Goal: Information Seeking & Learning: Learn about a topic

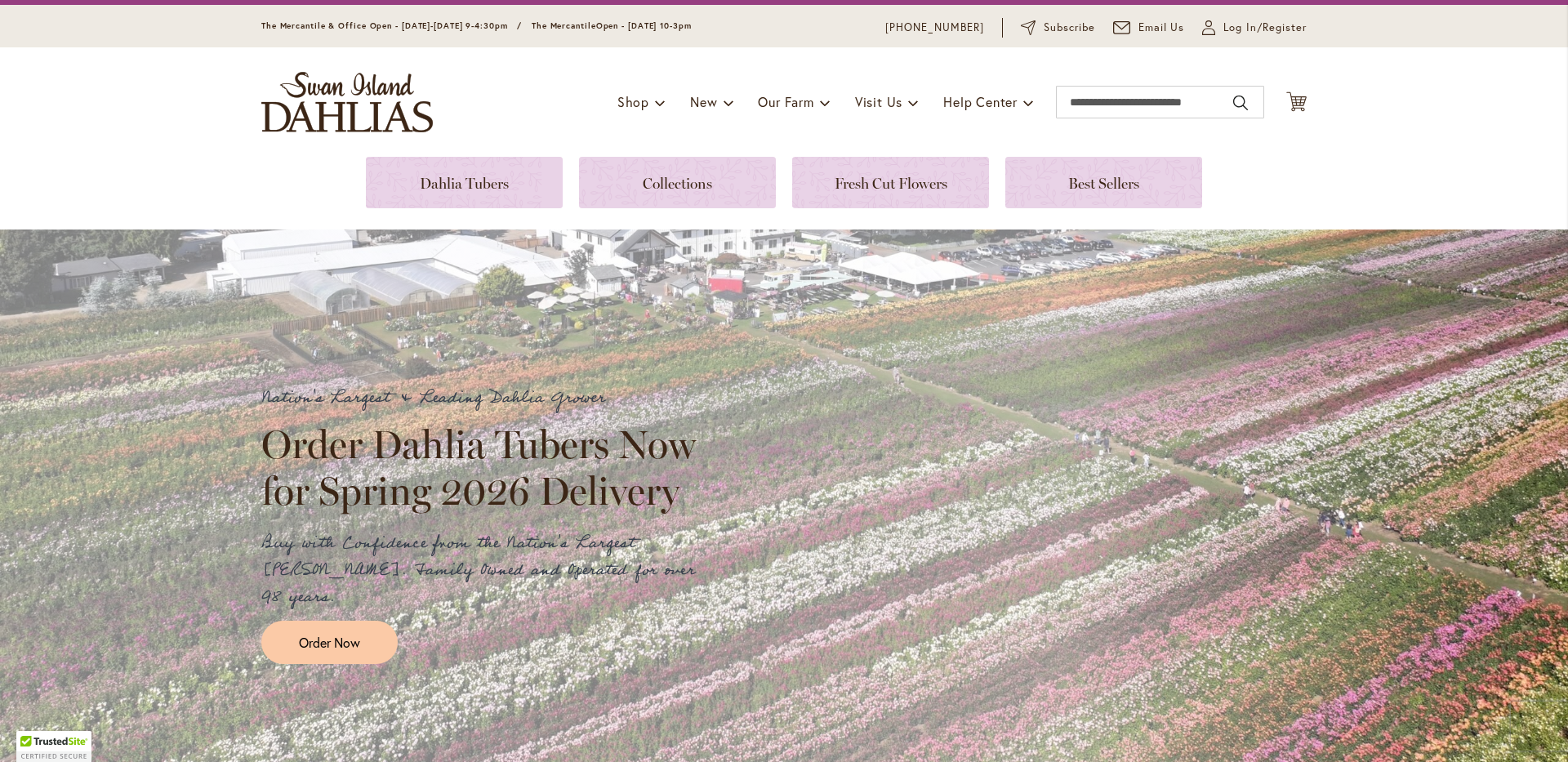
scroll to position [82, 0]
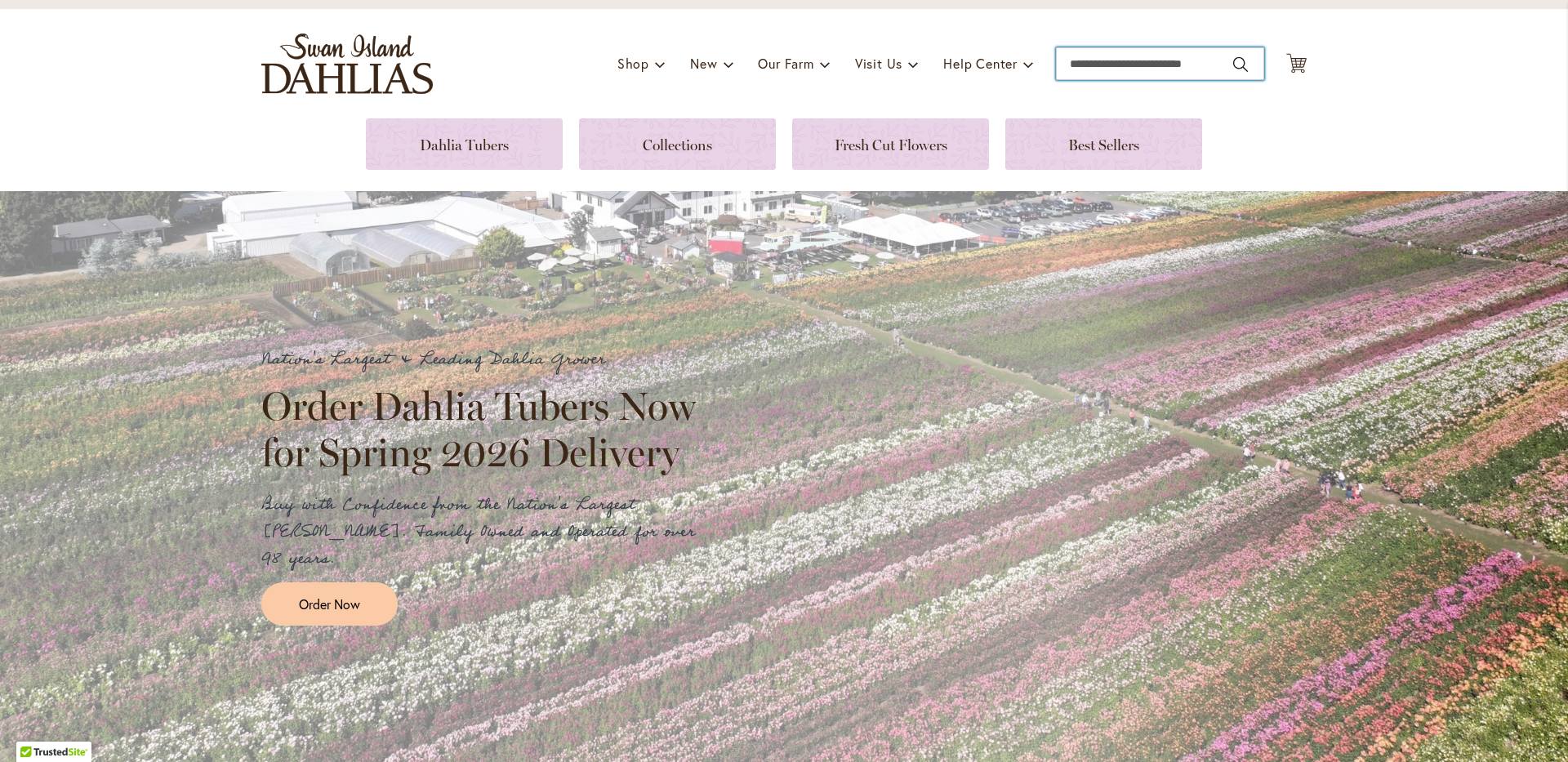
click at [1070, 60] on input "Search" at bounding box center [1160, 64] width 208 height 33
type input "******"
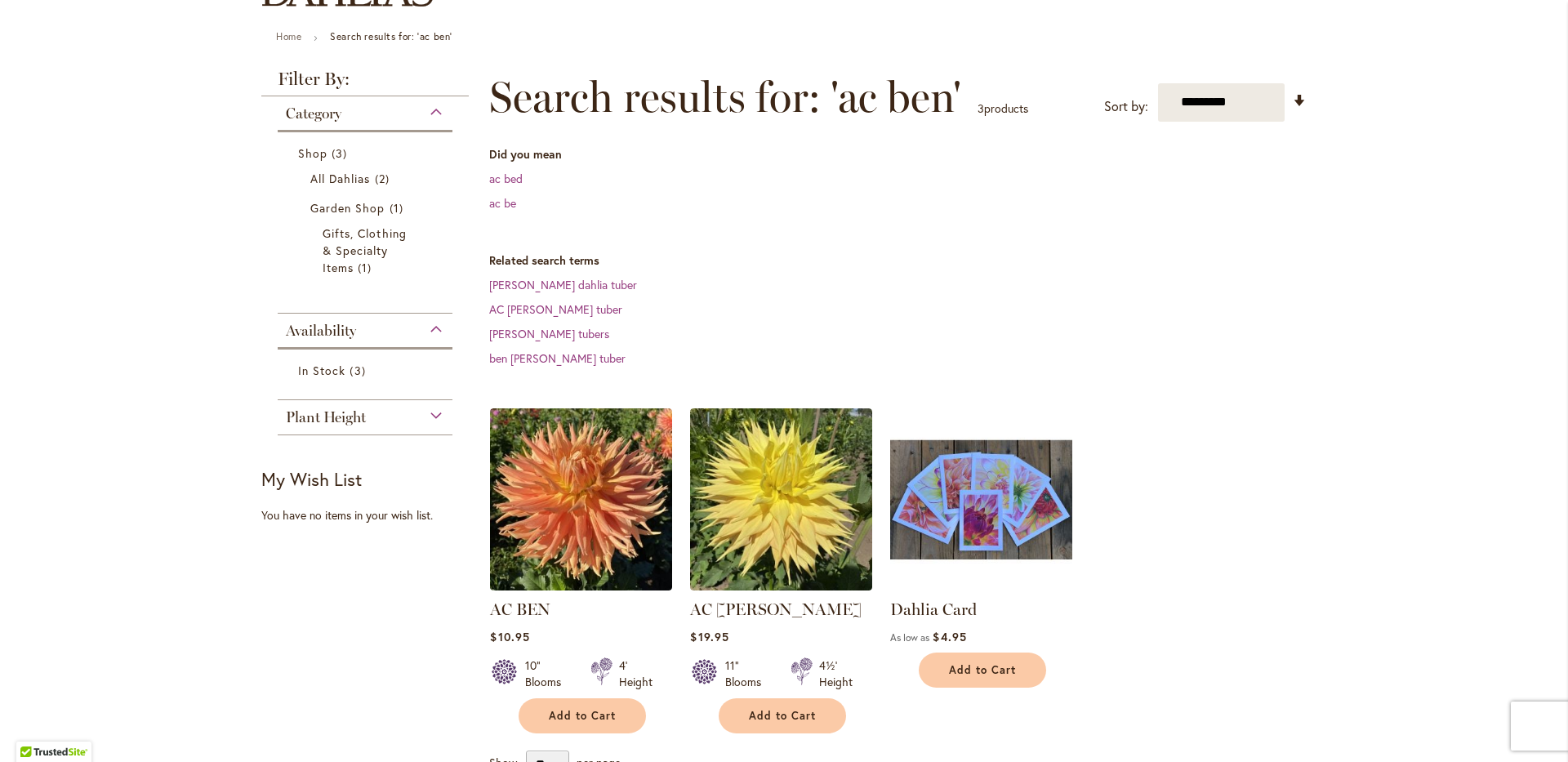
scroll to position [164, 0]
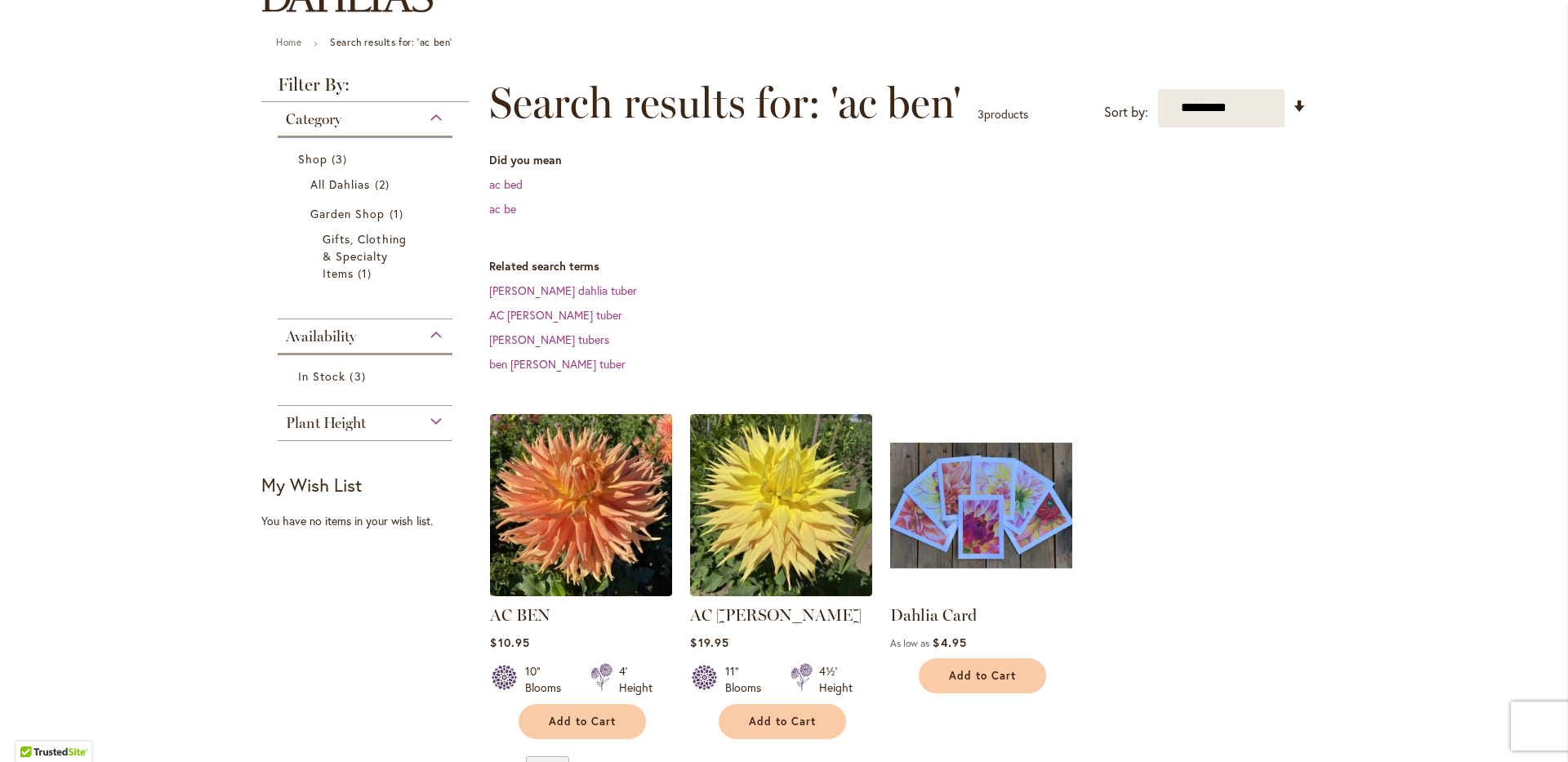
click at [969, 517] on img at bounding box center [981, 504] width 191 height 191
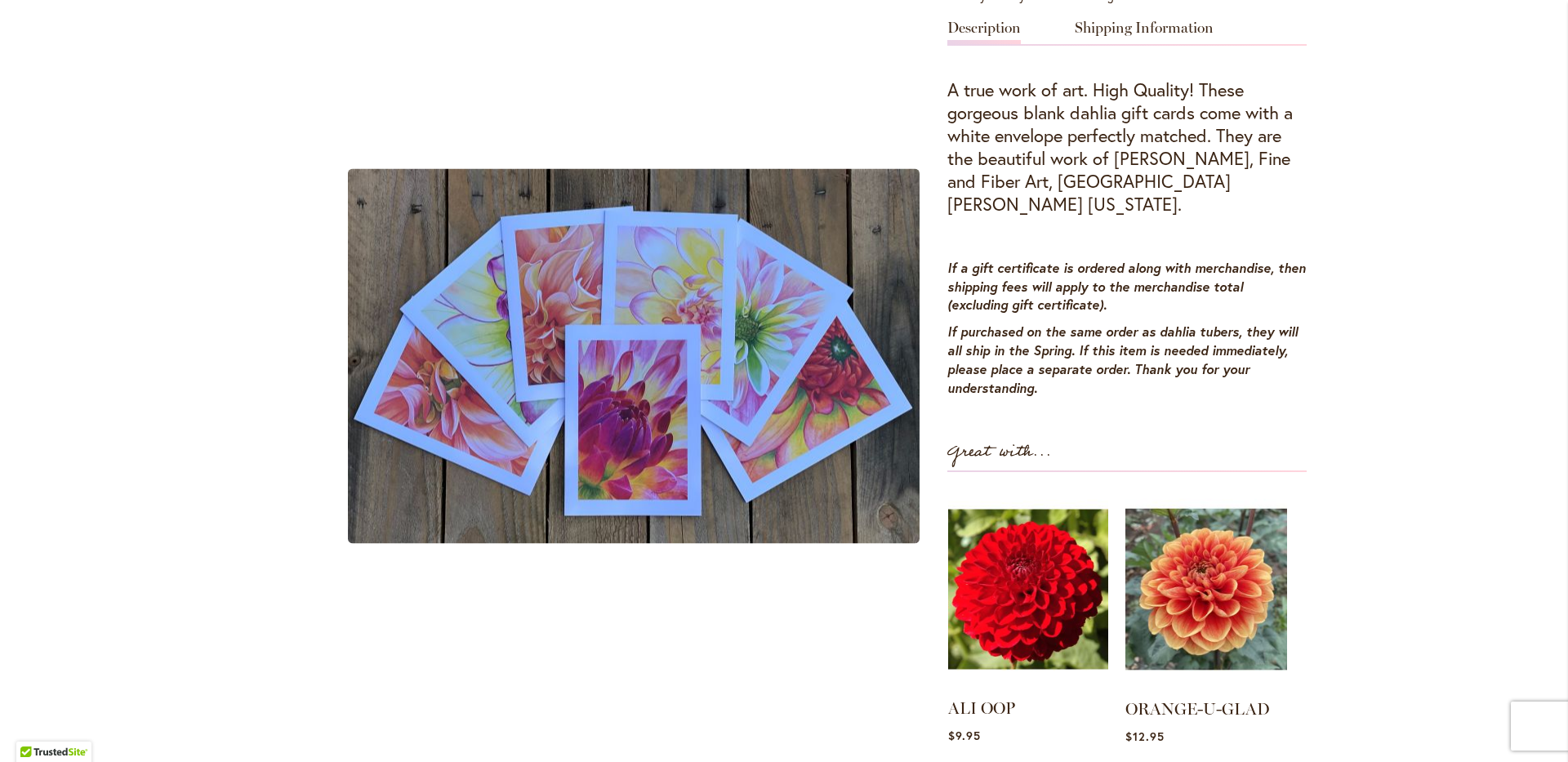
scroll to position [980, 0]
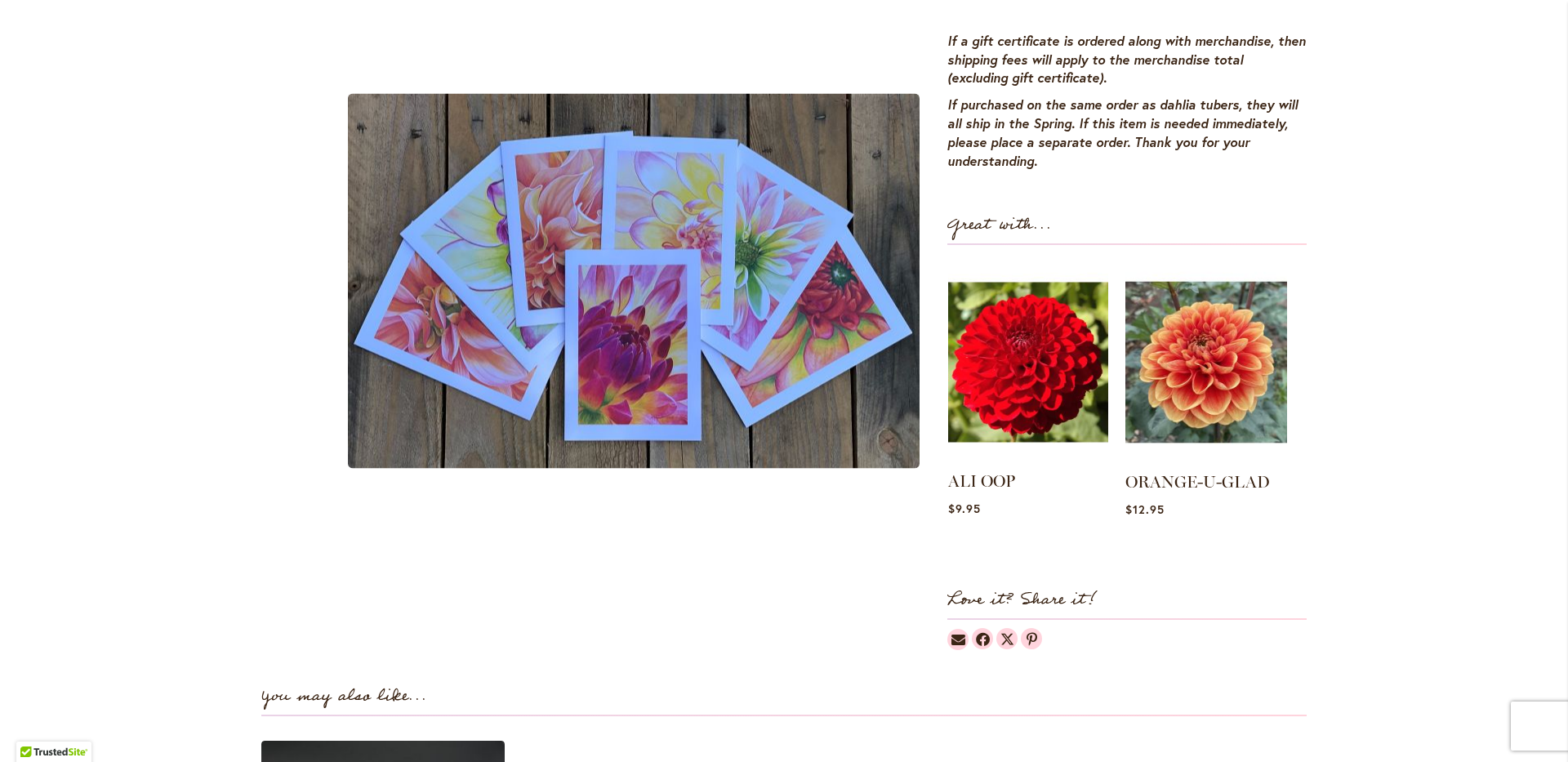
click at [1028, 398] on img at bounding box center [1028, 363] width 160 height 200
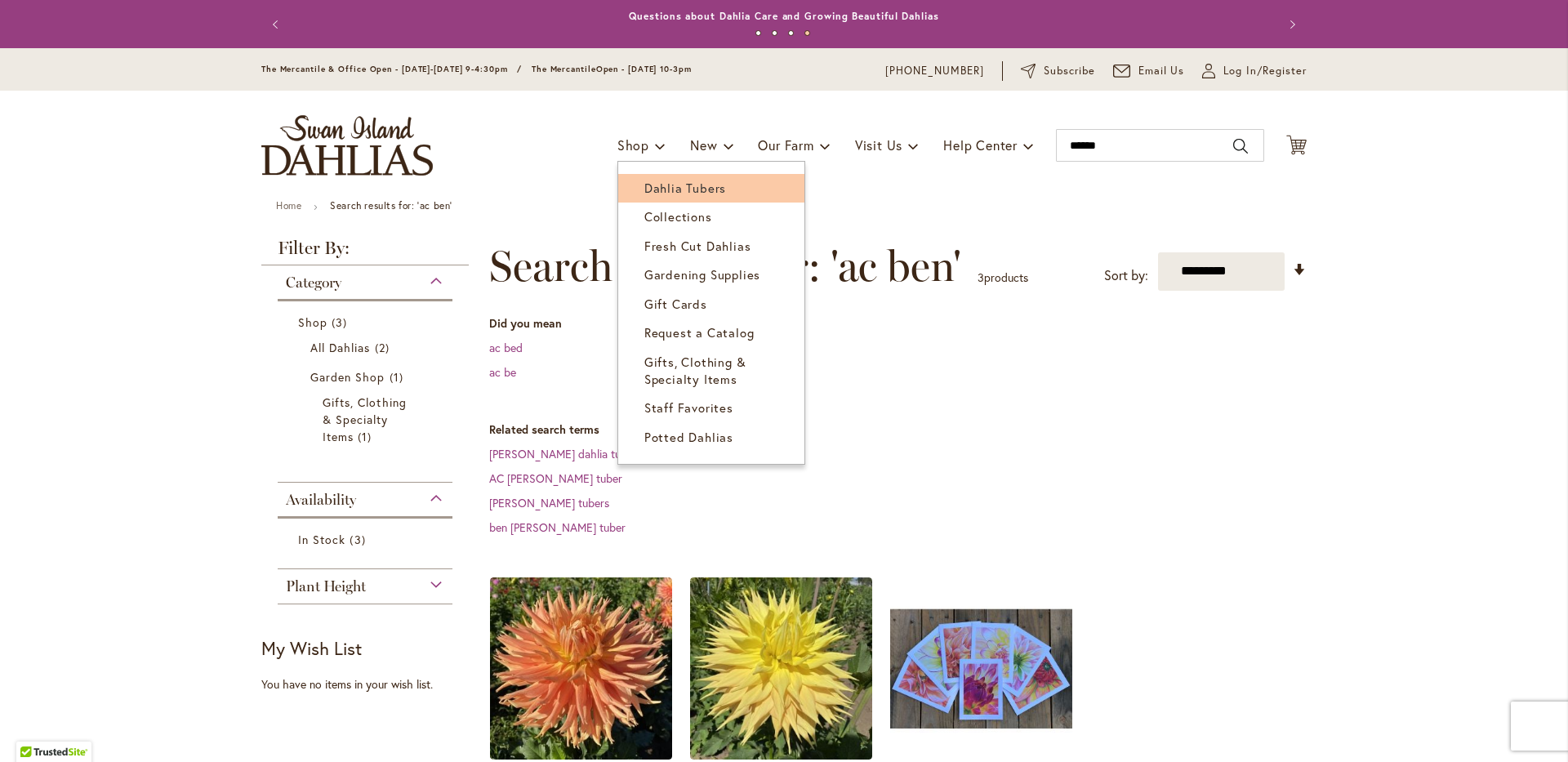
click at [658, 185] on span "Dahlia Tubers" at bounding box center [685, 188] width 82 height 16
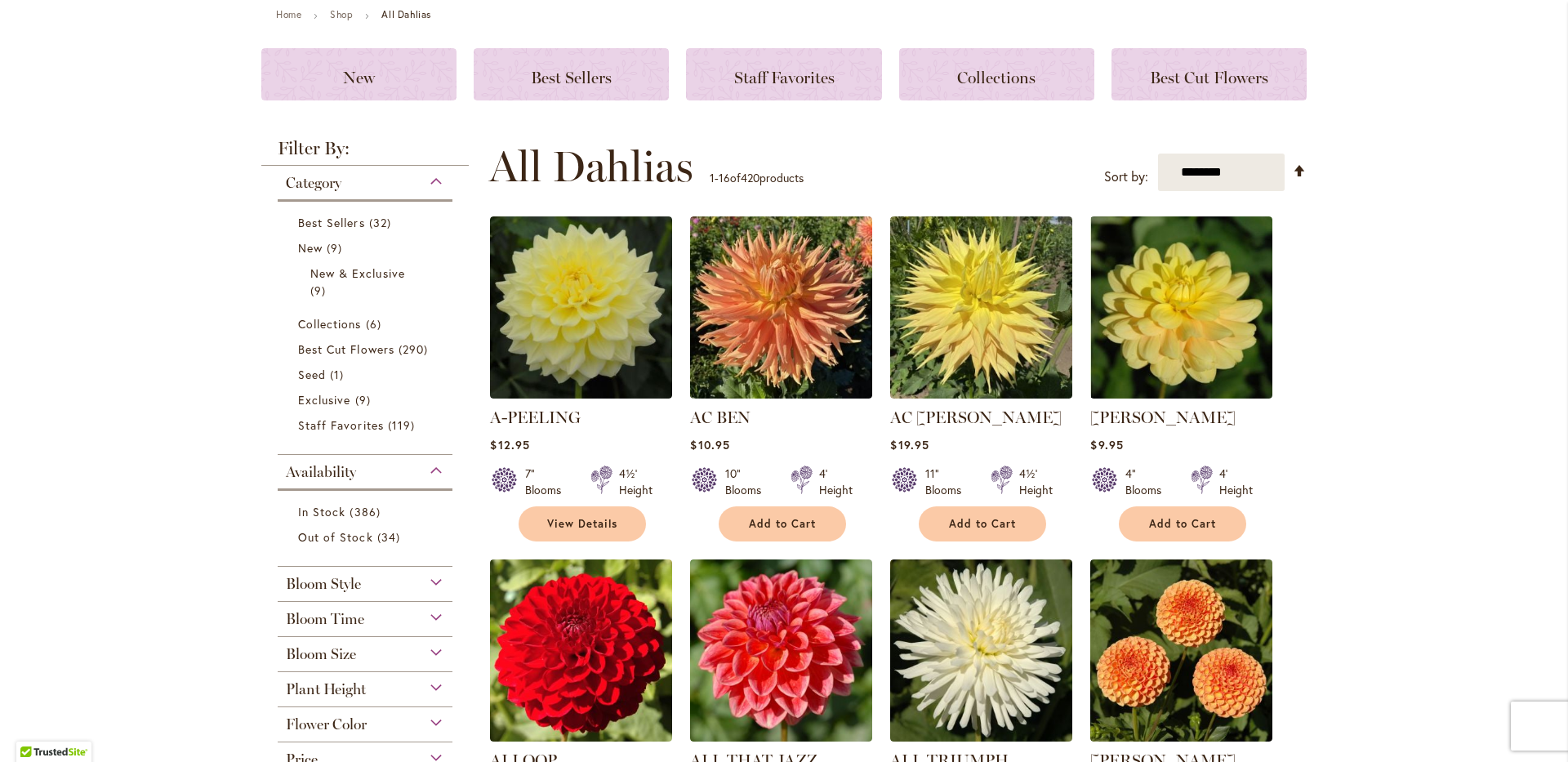
scroll to position [164, 0]
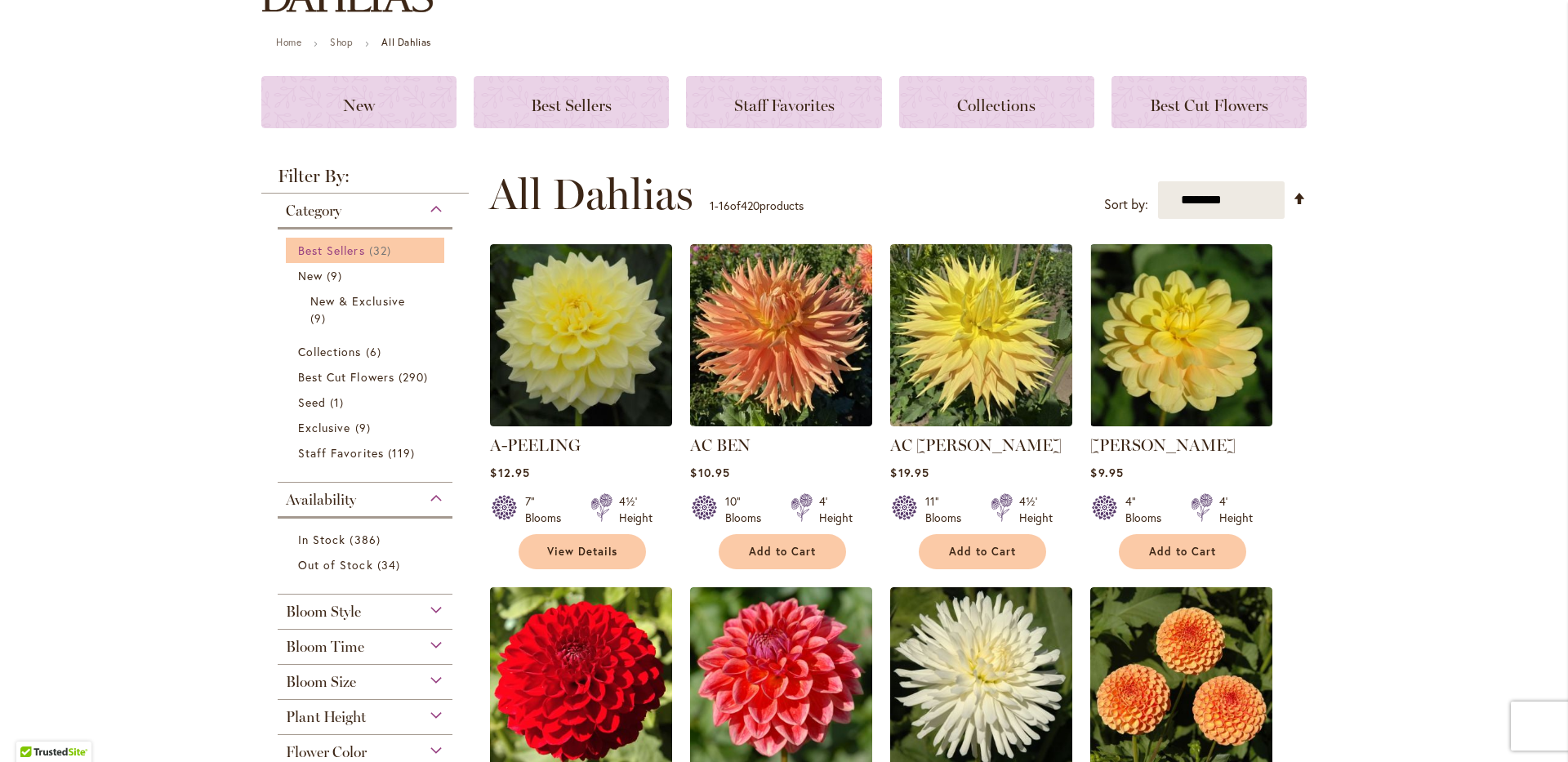
click at [348, 243] on span "Best Sellers" at bounding box center [332, 250] width 67 height 15
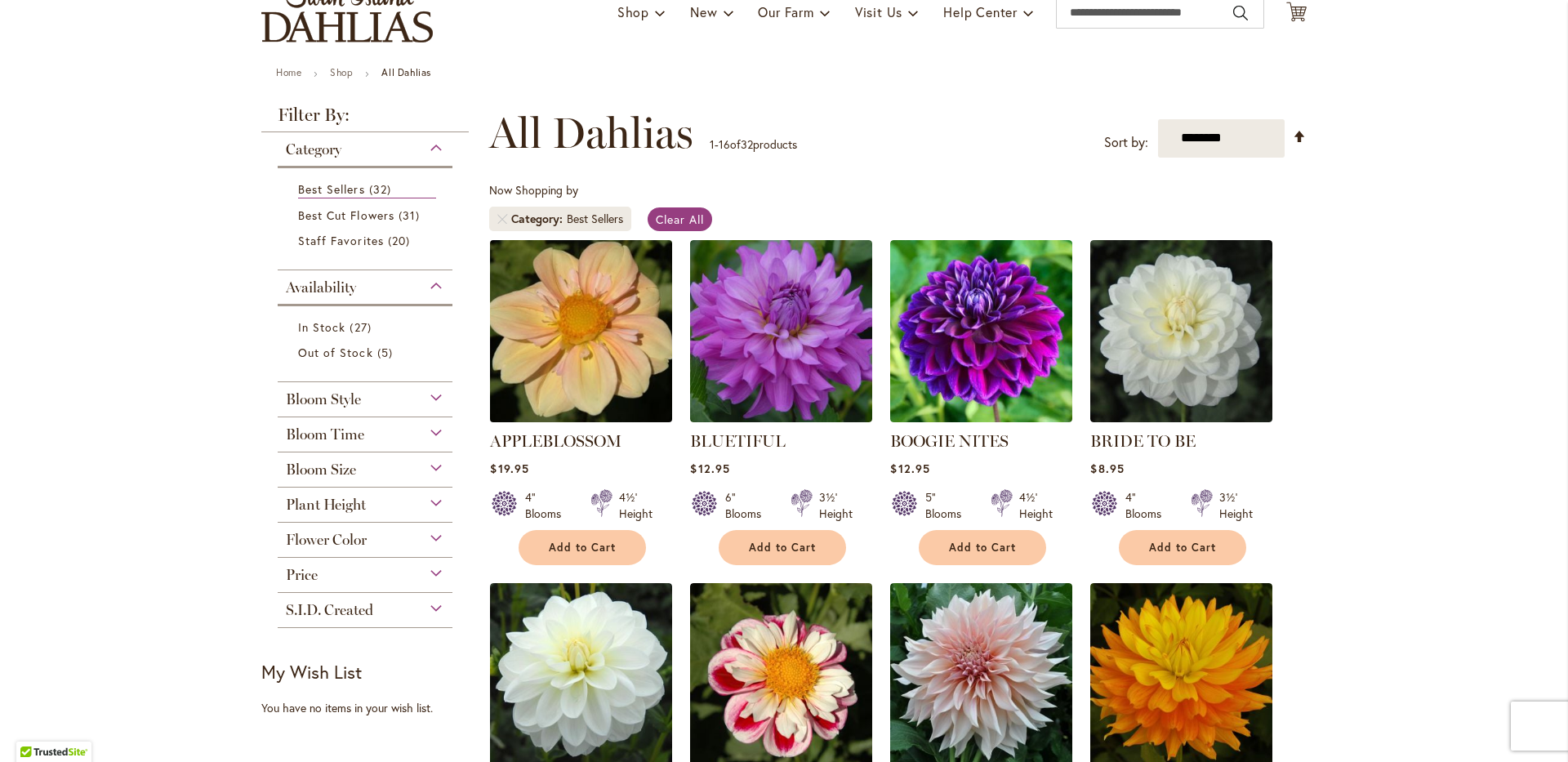
scroll to position [327, 0]
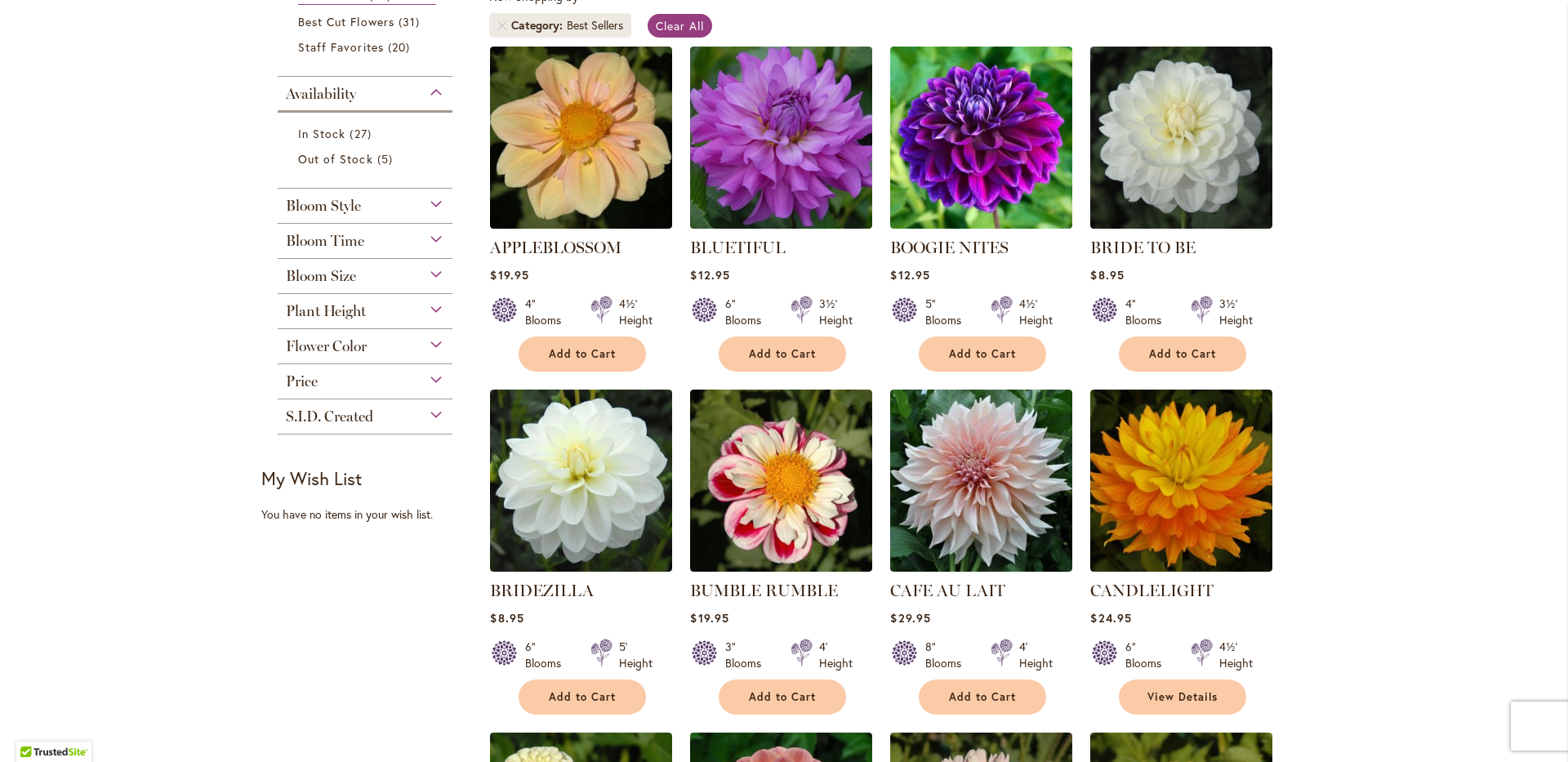
click at [338, 274] on span "Bloom Size" at bounding box center [320, 276] width 70 height 18
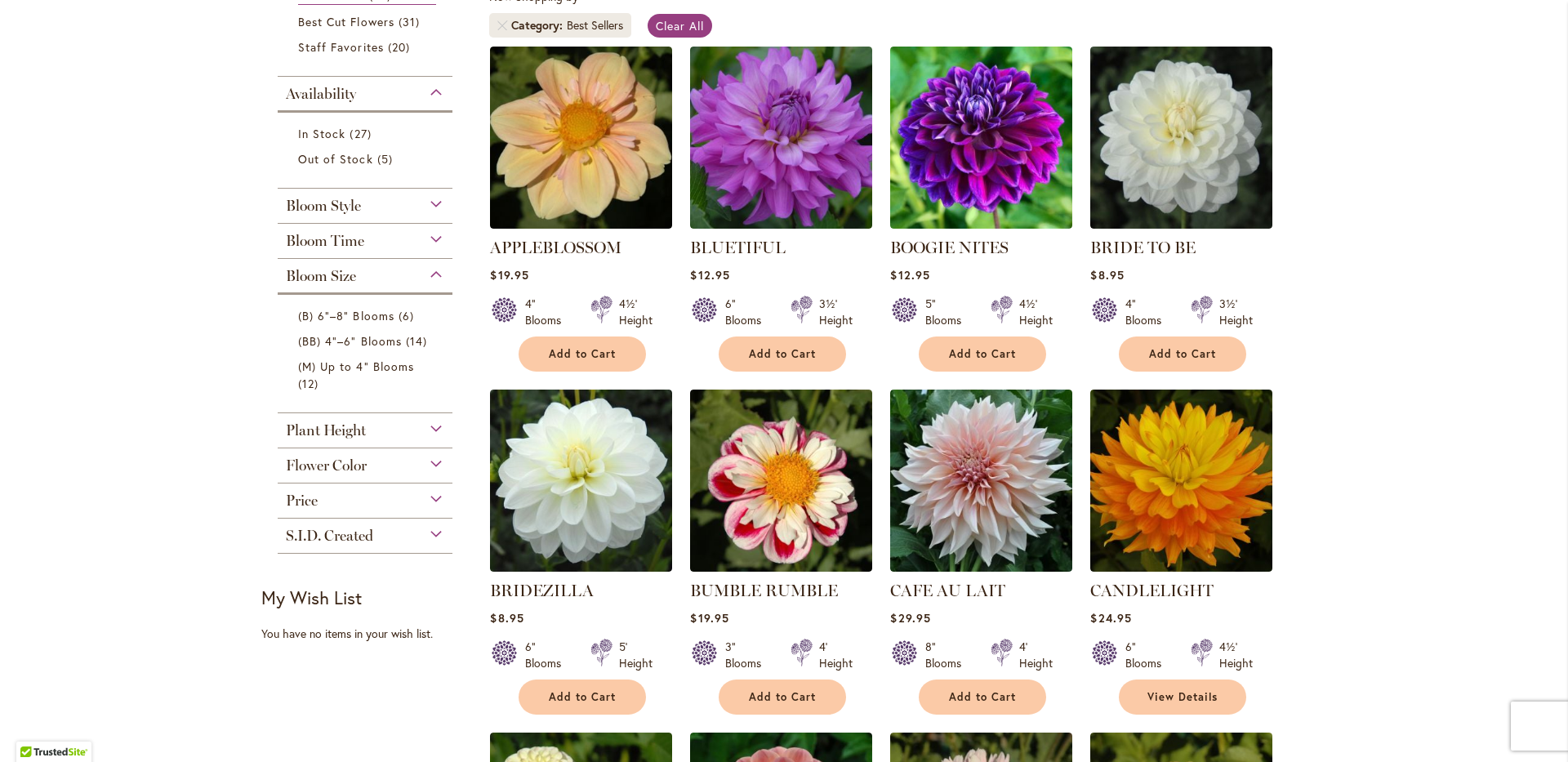
click at [340, 240] on span "Bloom Time" at bounding box center [324, 241] width 78 height 18
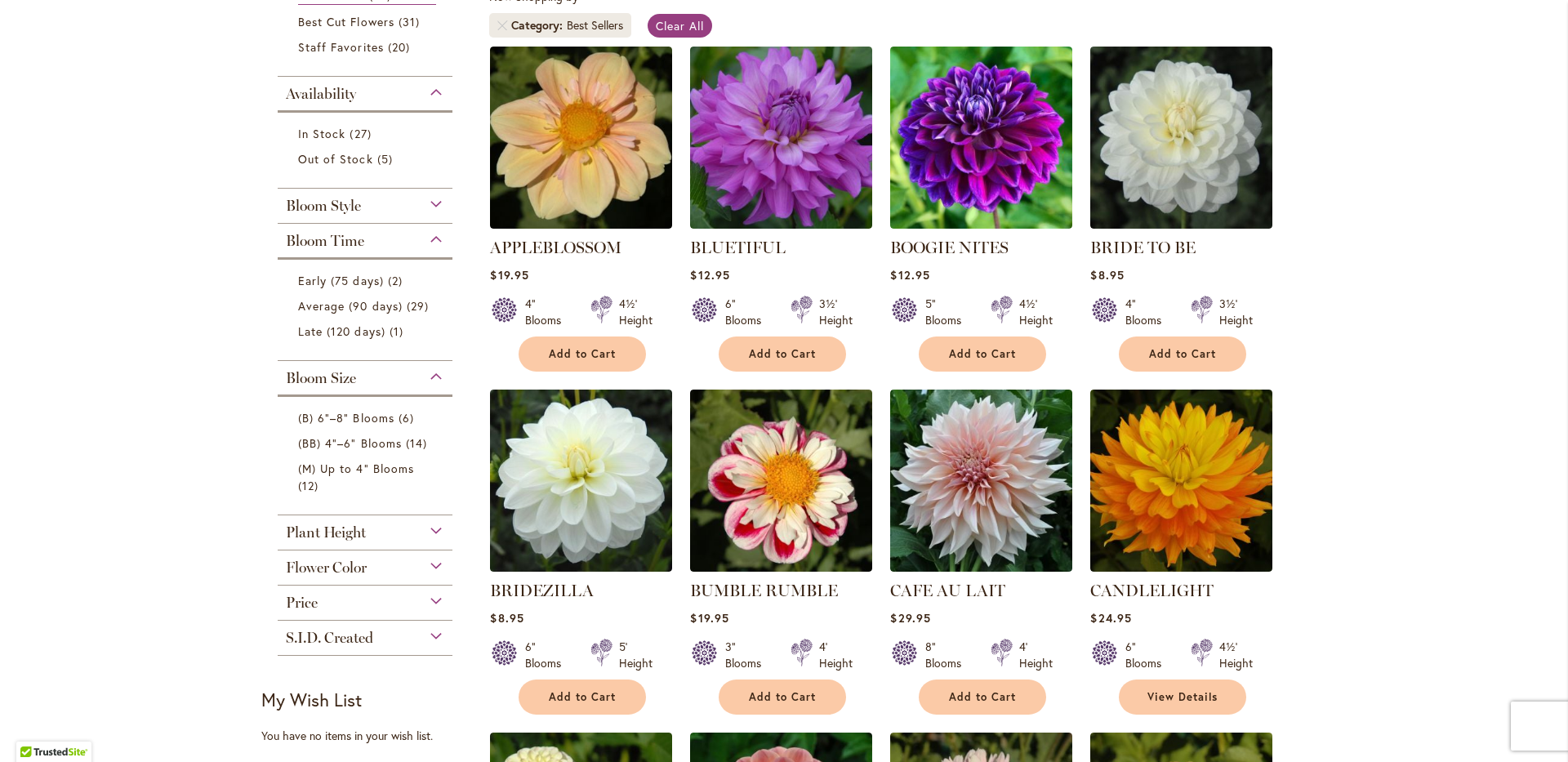
click at [341, 203] on span "Bloom Style" at bounding box center [323, 206] width 75 height 18
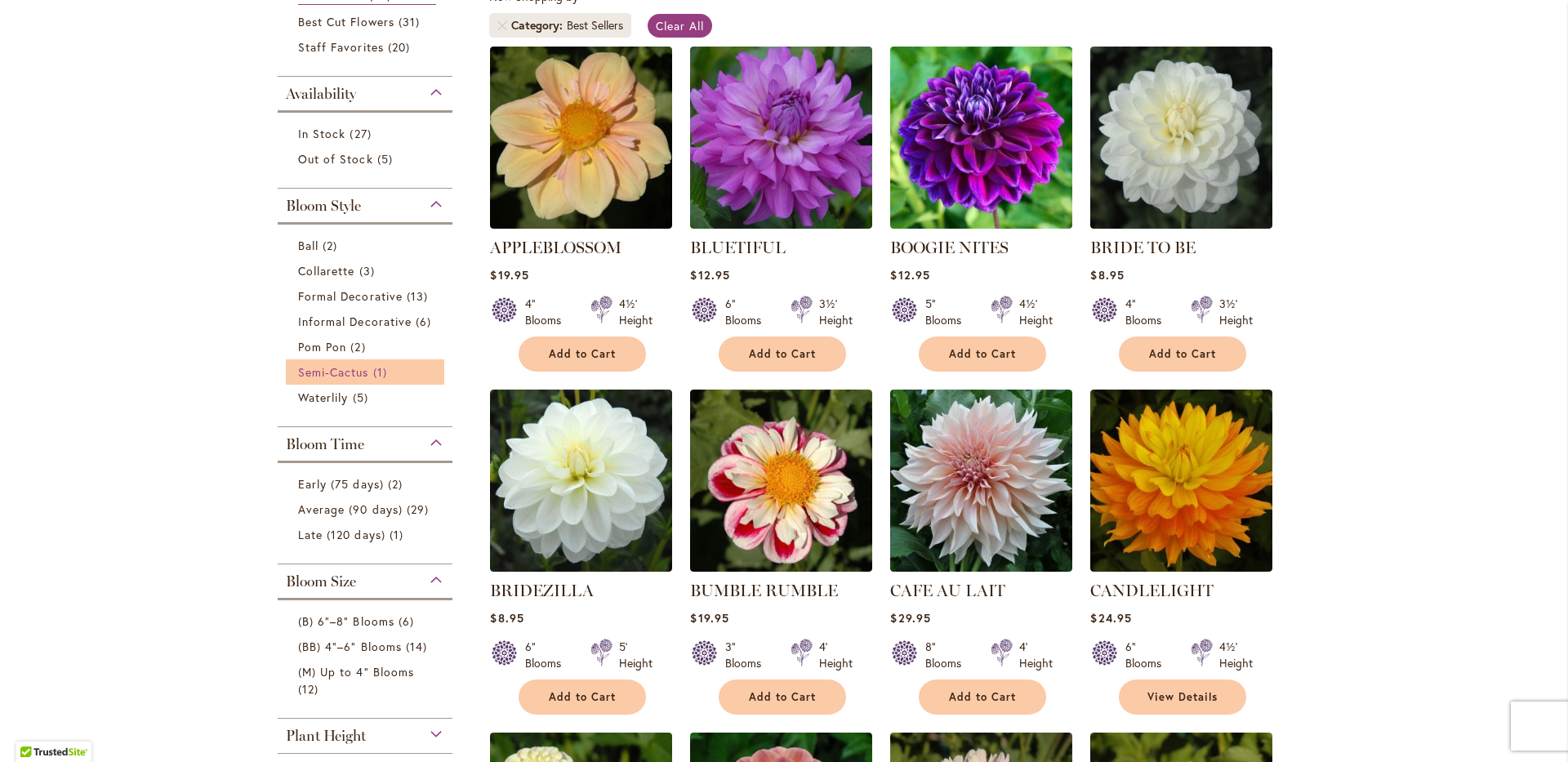
click at [341, 372] on span "Semi-Cactus" at bounding box center [334, 372] width 71 height 15
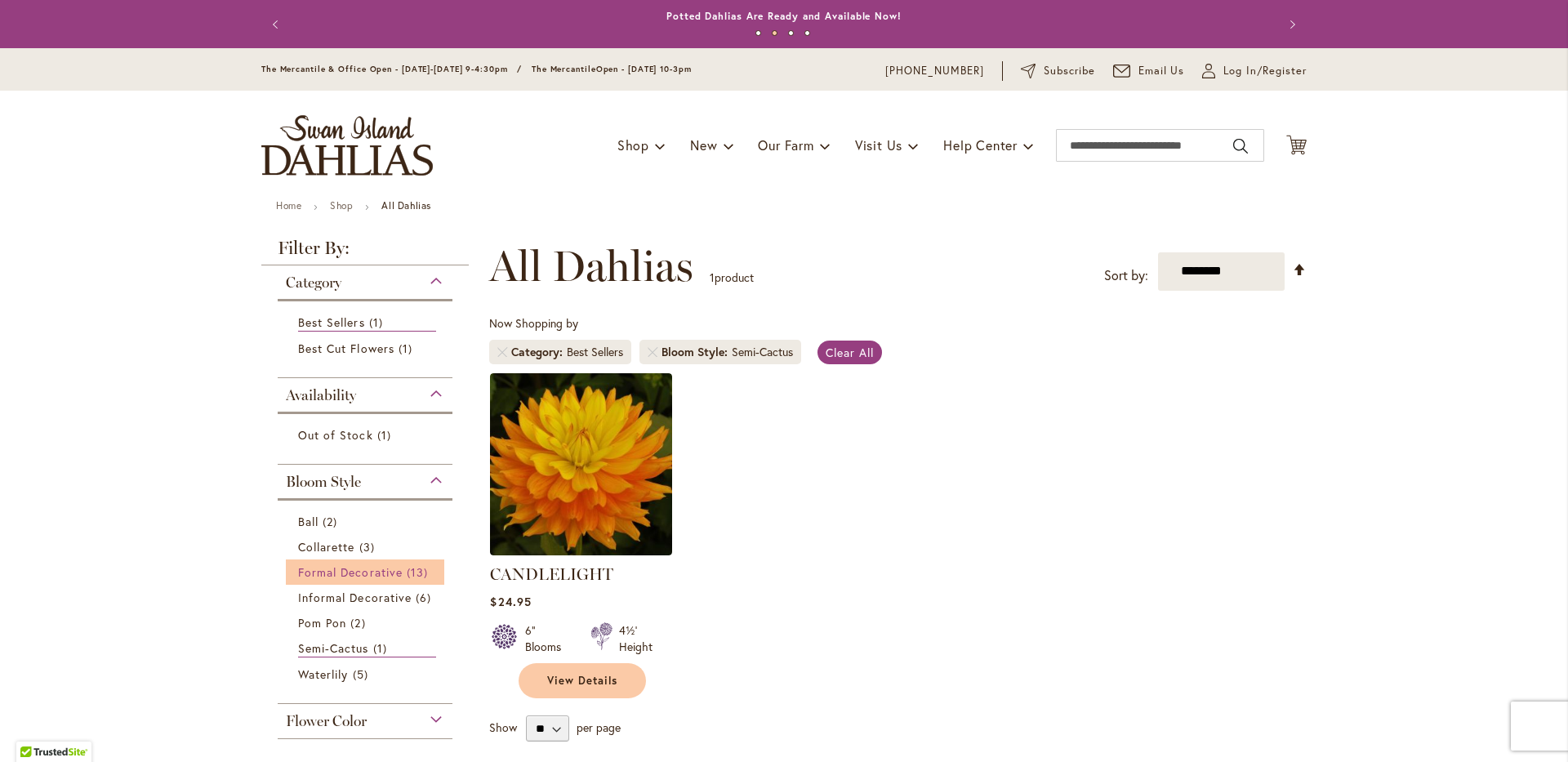
click at [359, 571] on span "Formal Decorative" at bounding box center [350, 572] width 105 height 15
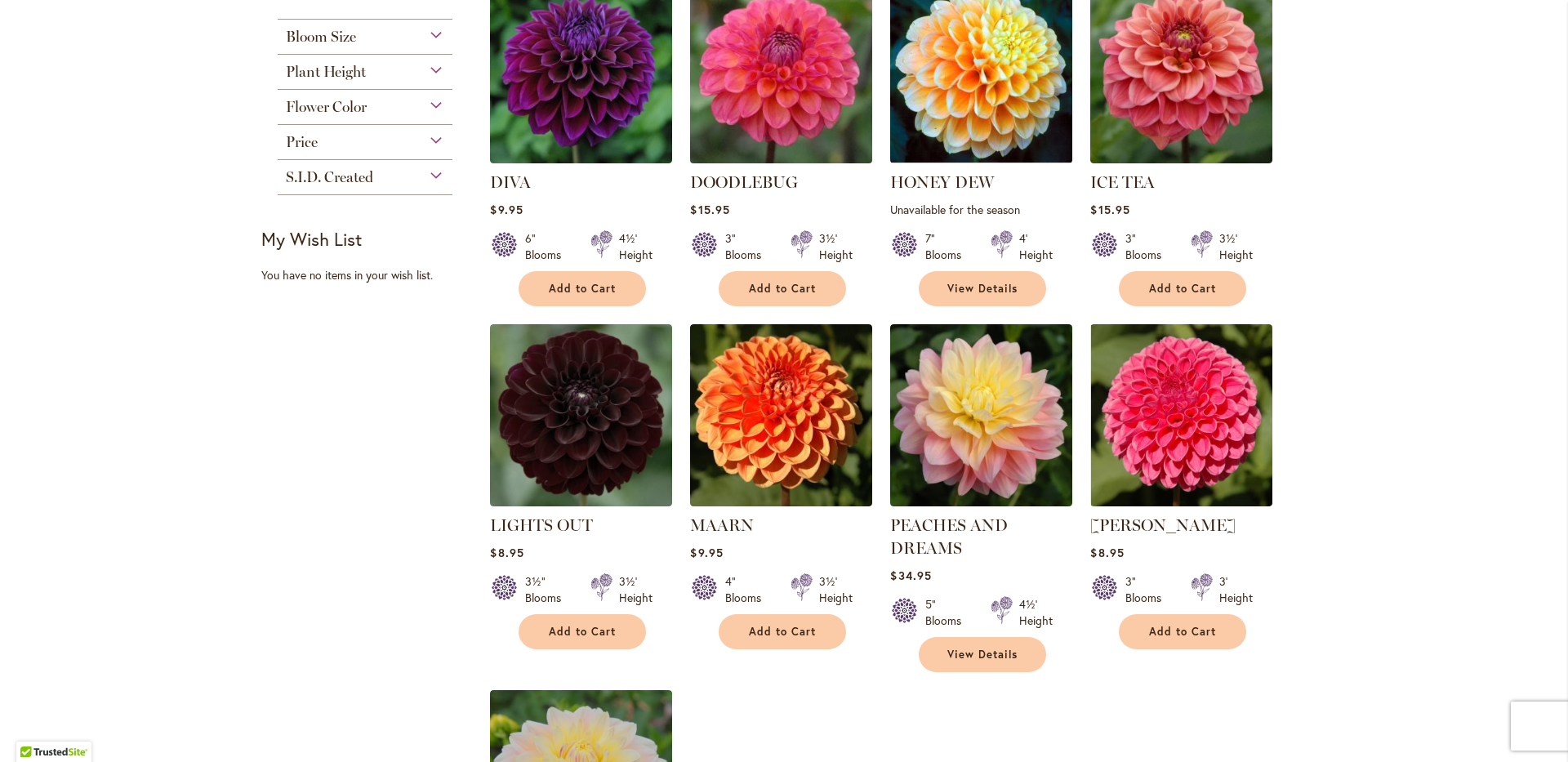
scroll to position [245, 0]
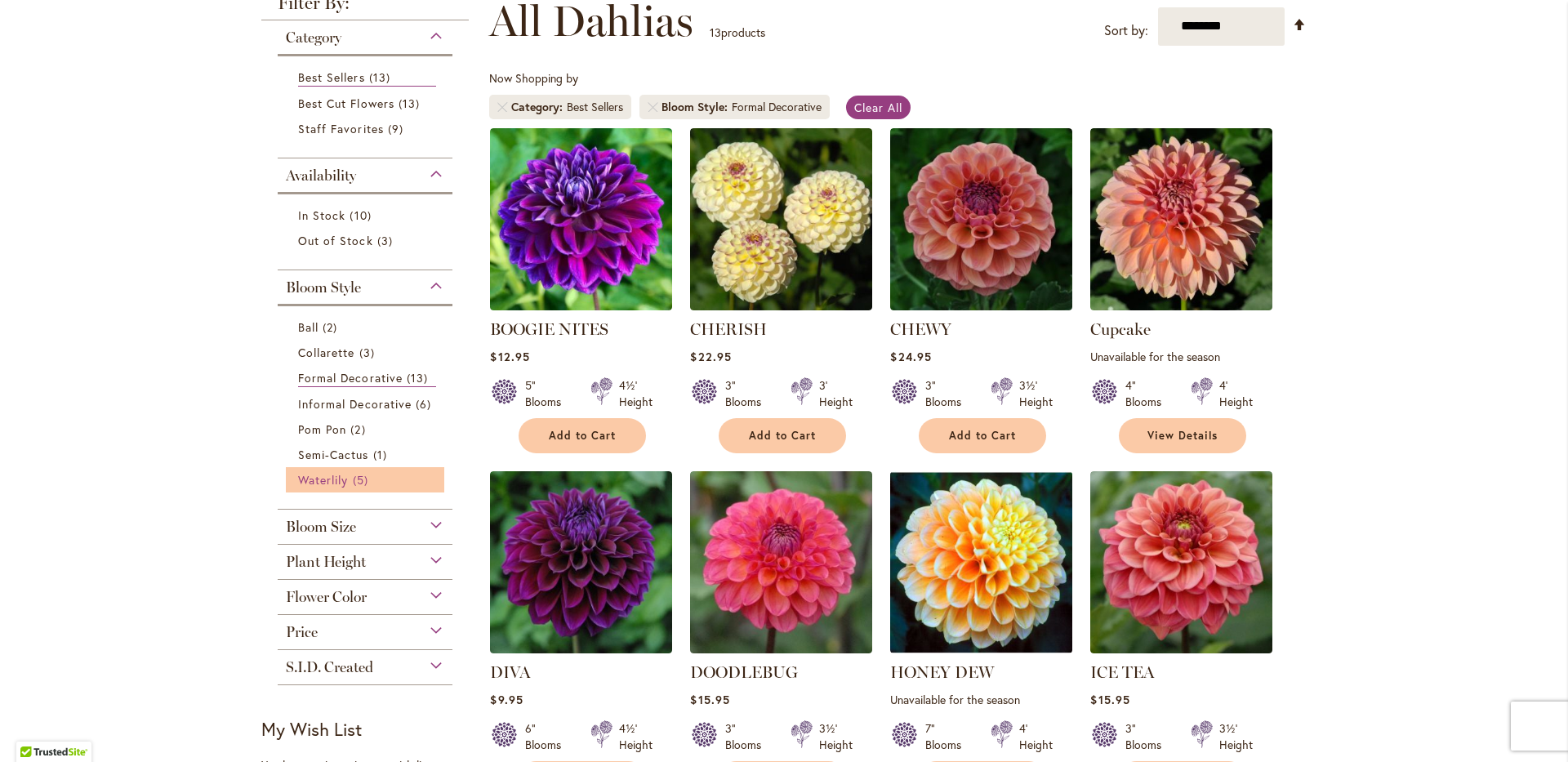
click at [322, 475] on span "Waterlily" at bounding box center [323, 480] width 50 height 15
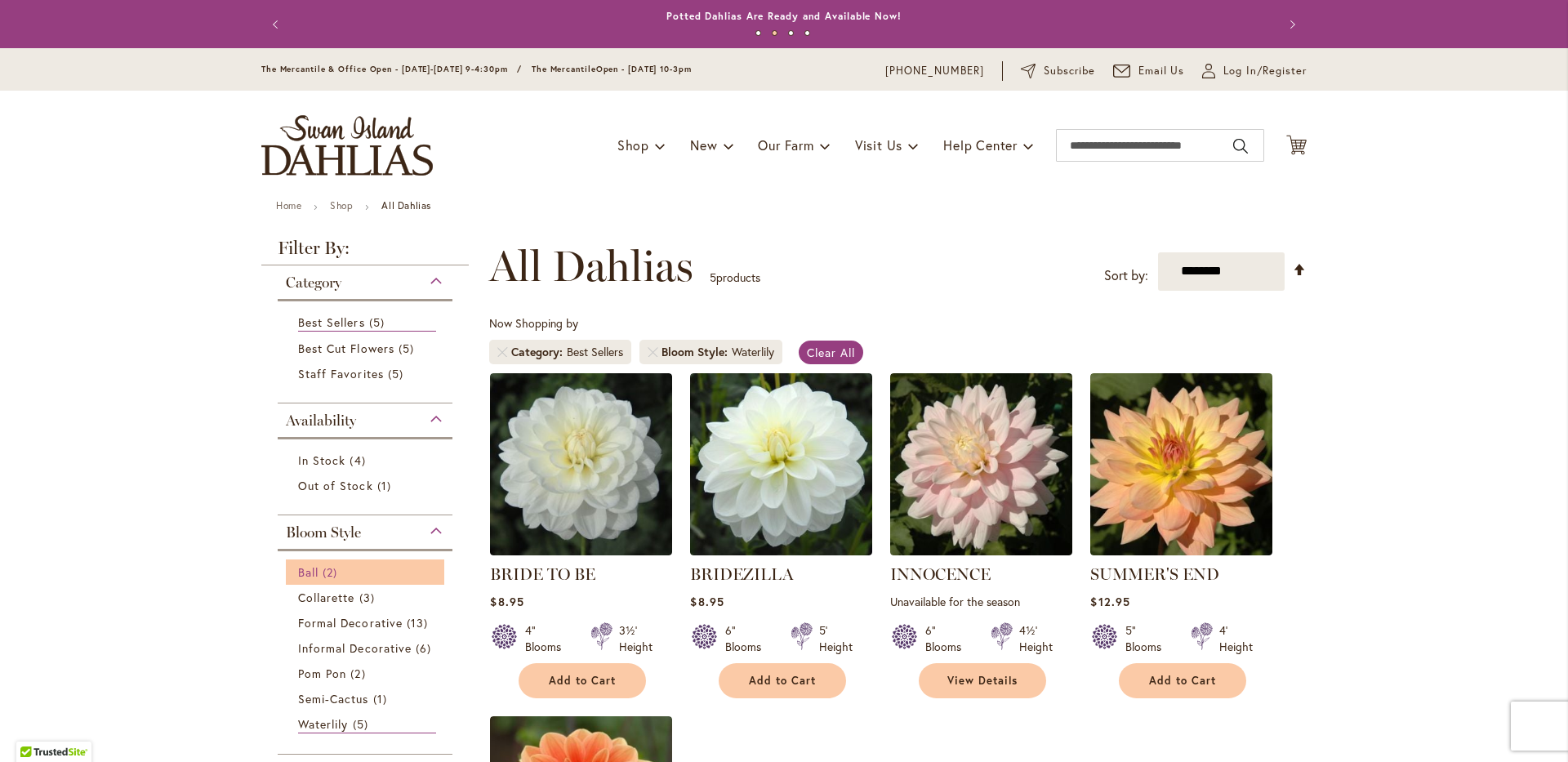
click at [300, 570] on span "Ball" at bounding box center [308, 572] width 20 height 15
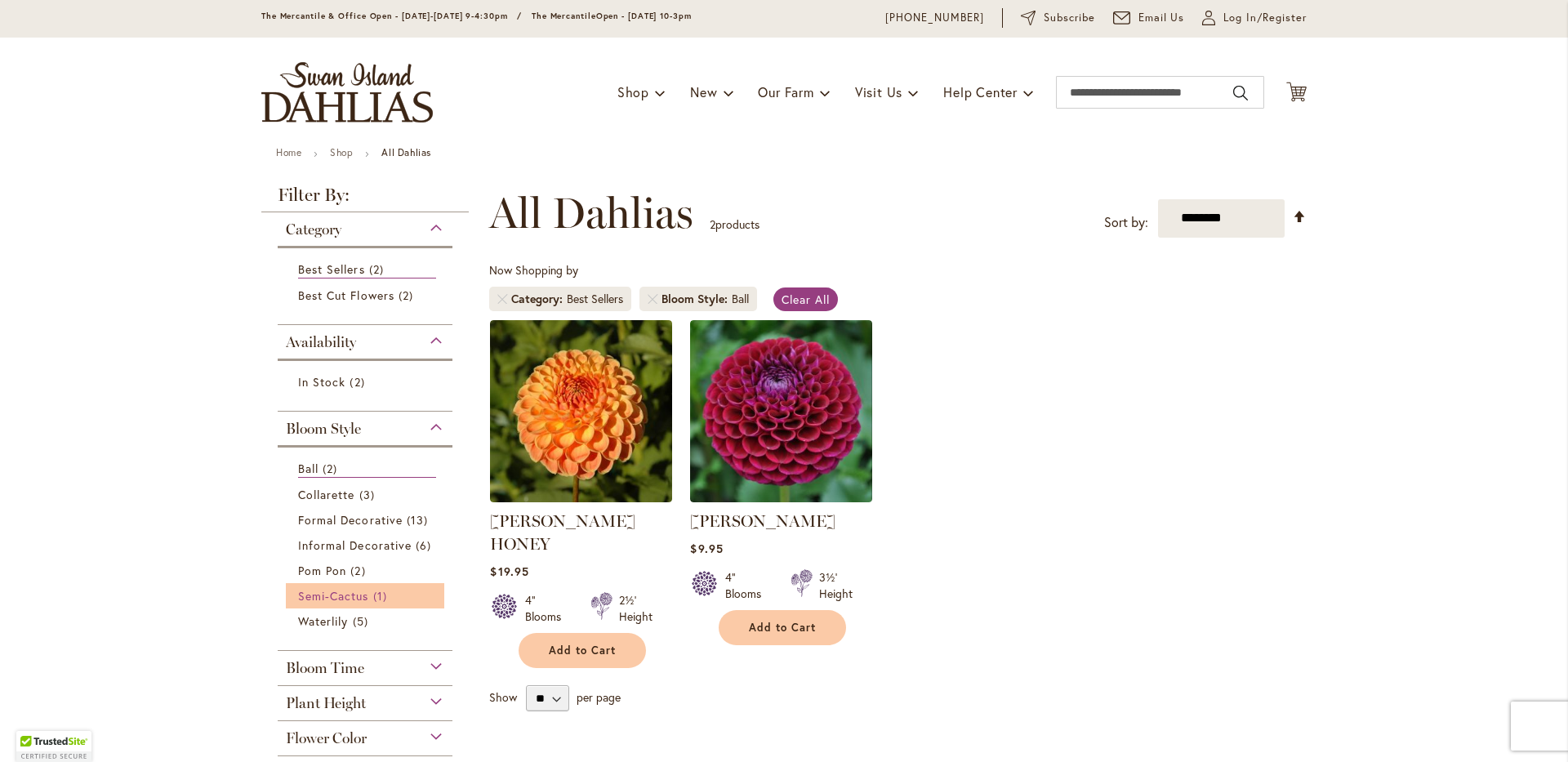
scroll to position [82, 0]
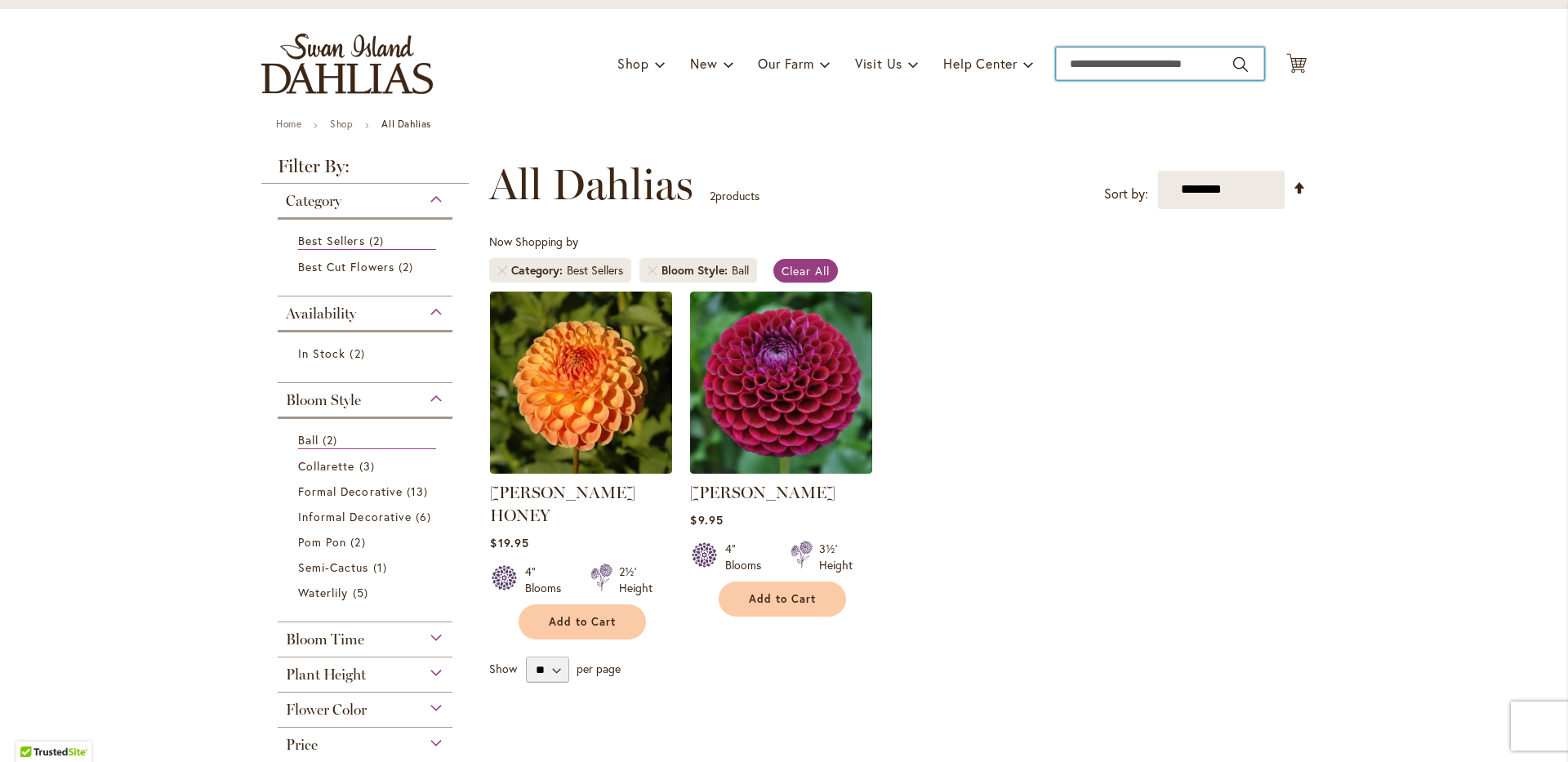
click at [1085, 63] on input "Search" at bounding box center [1160, 64] width 208 height 33
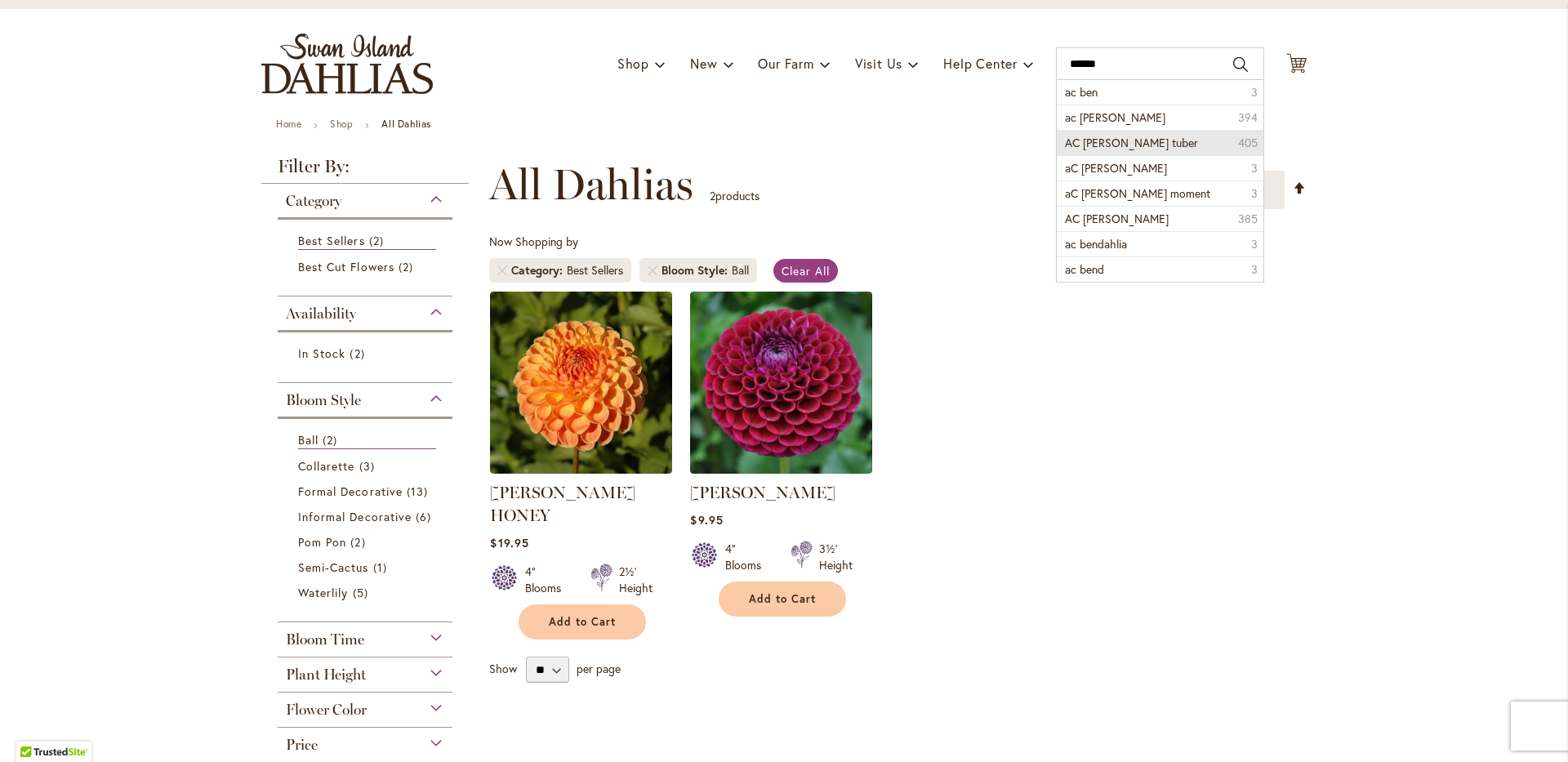
click at [1120, 140] on span "AC [PERSON_NAME] tuber" at bounding box center [1131, 142] width 133 height 15
type input "**********"
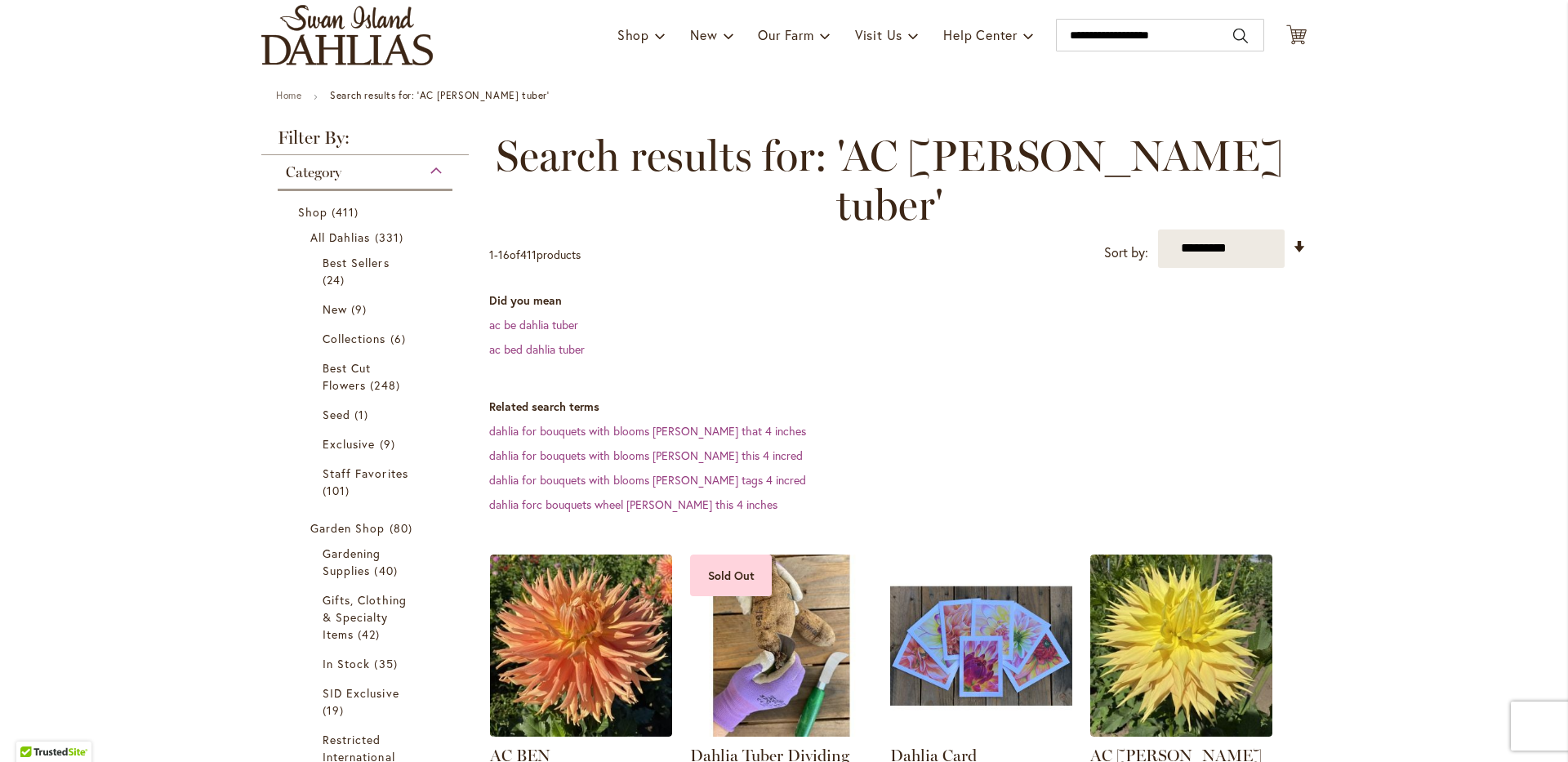
scroll to position [327, 0]
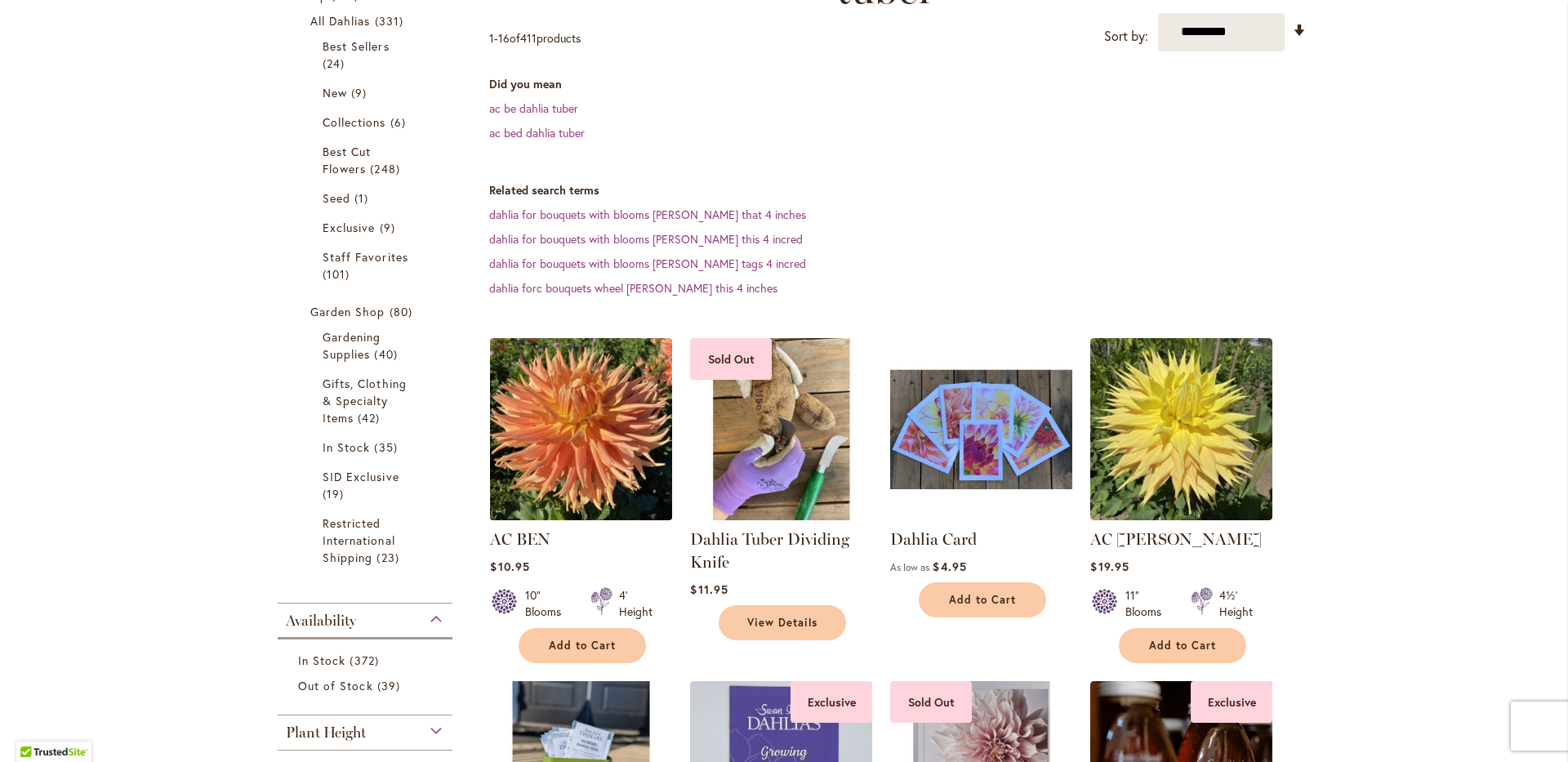
click at [587, 403] on img at bounding box center [581, 428] width 191 height 191
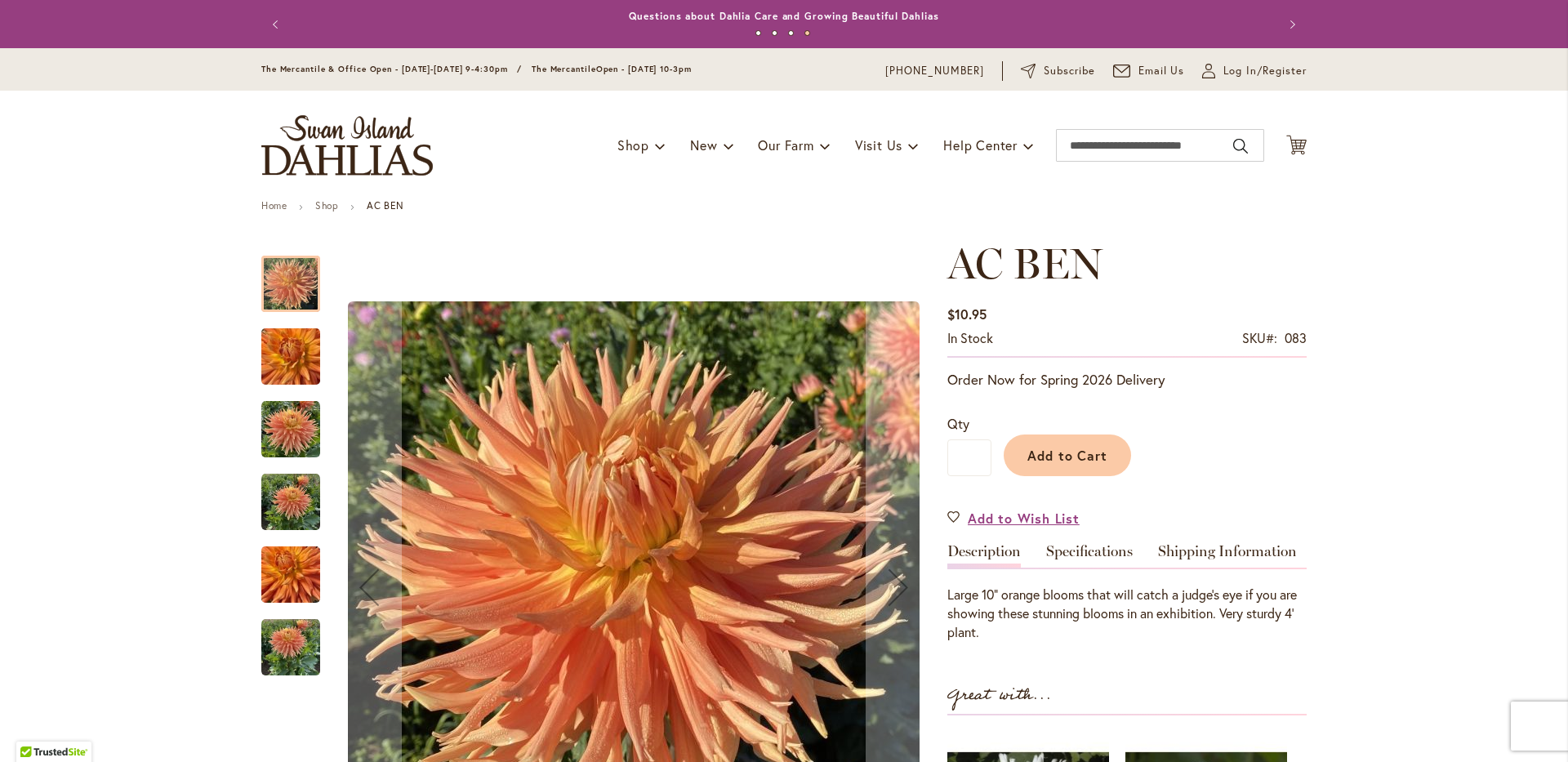
click at [284, 351] on img "AC BEN" at bounding box center [291, 356] width 59 height 78
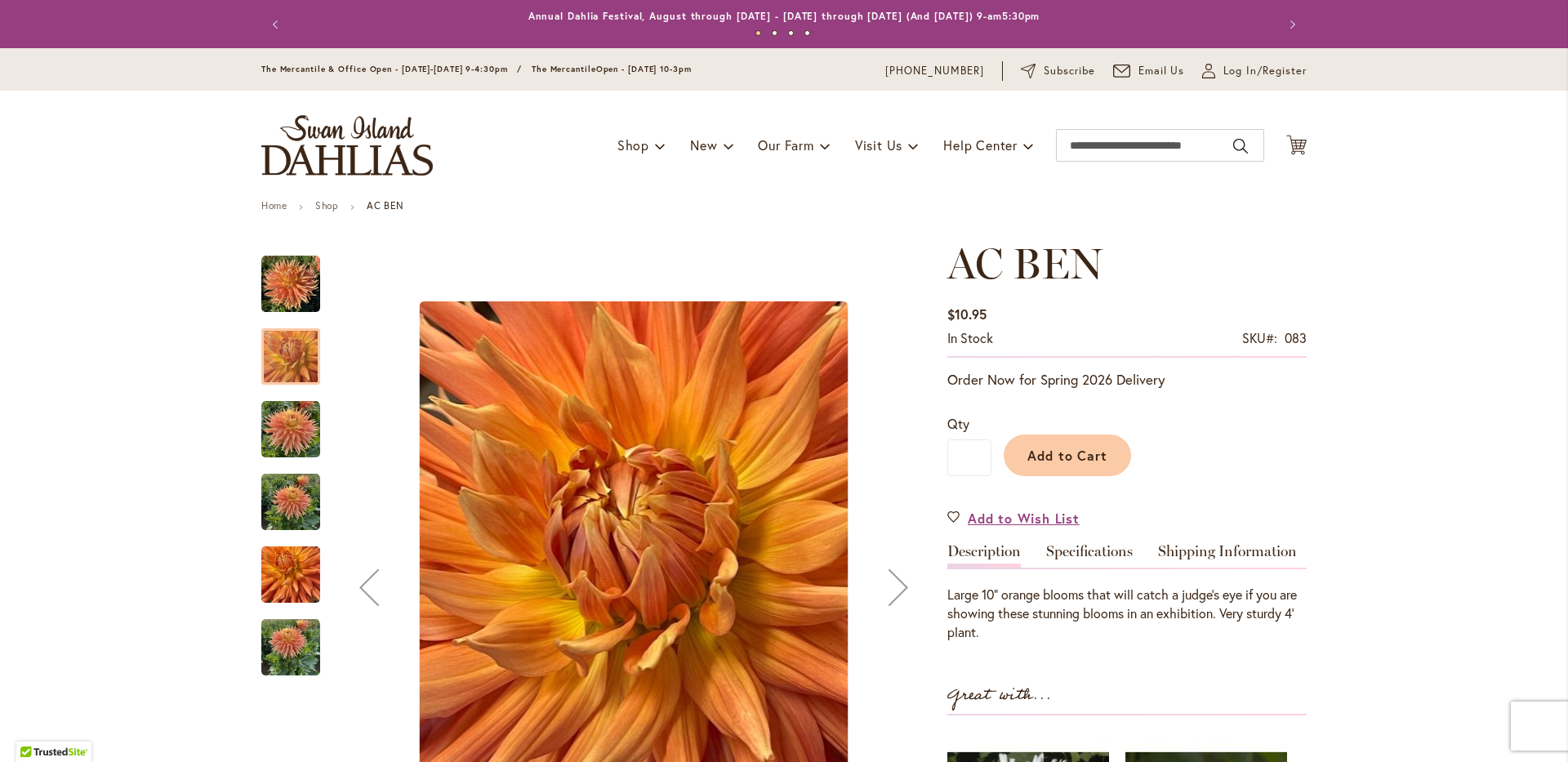
click at [281, 427] on img "AC BEN" at bounding box center [291, 429] width 59 height 59
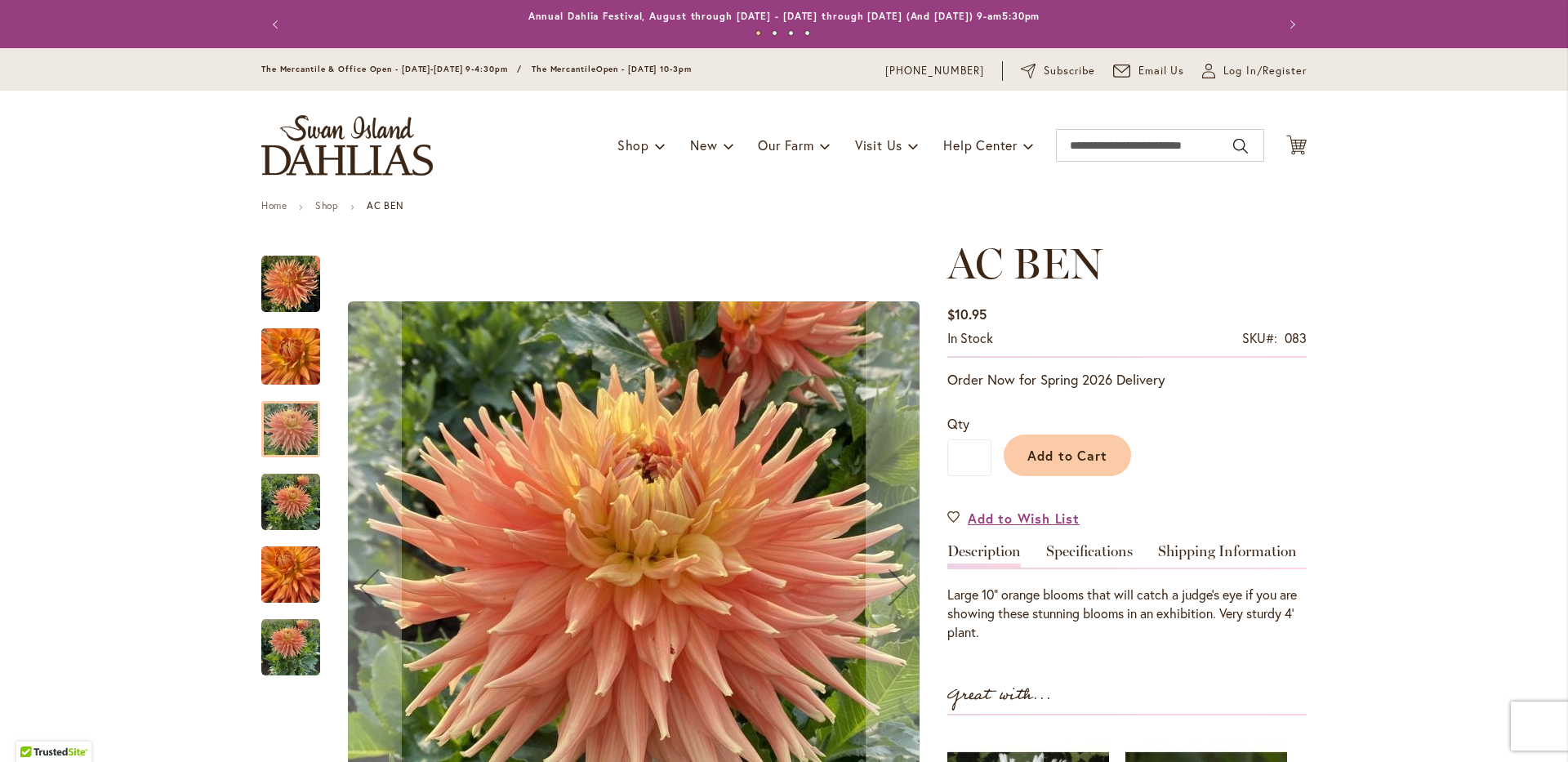
click at [281, 510] on img "AC BEN" at bounding box center [291, 502] width 59 height 59
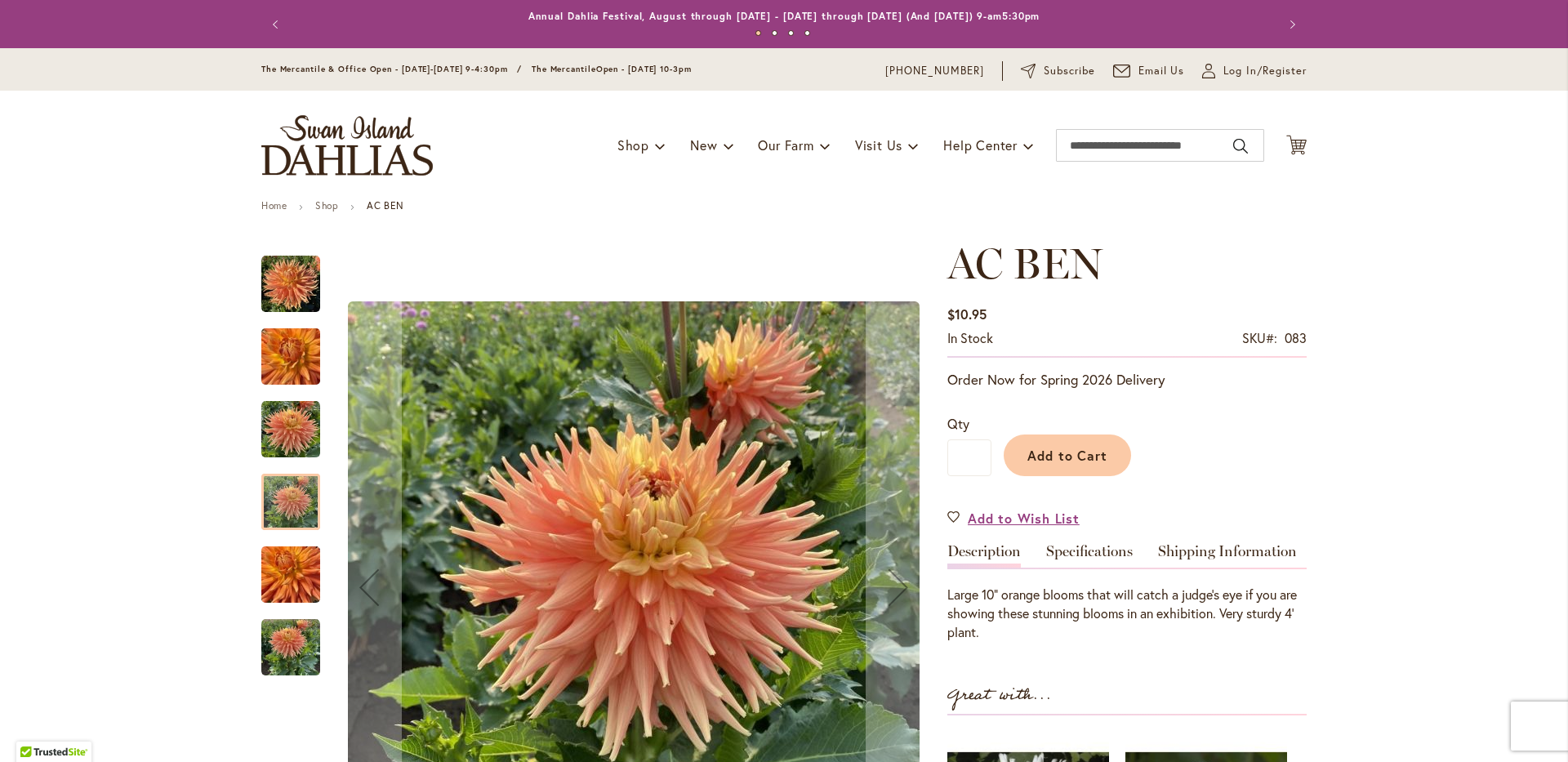
click at [275, 575] on img "AC BEN" at bounding box center [291, 574] width 59 height 78
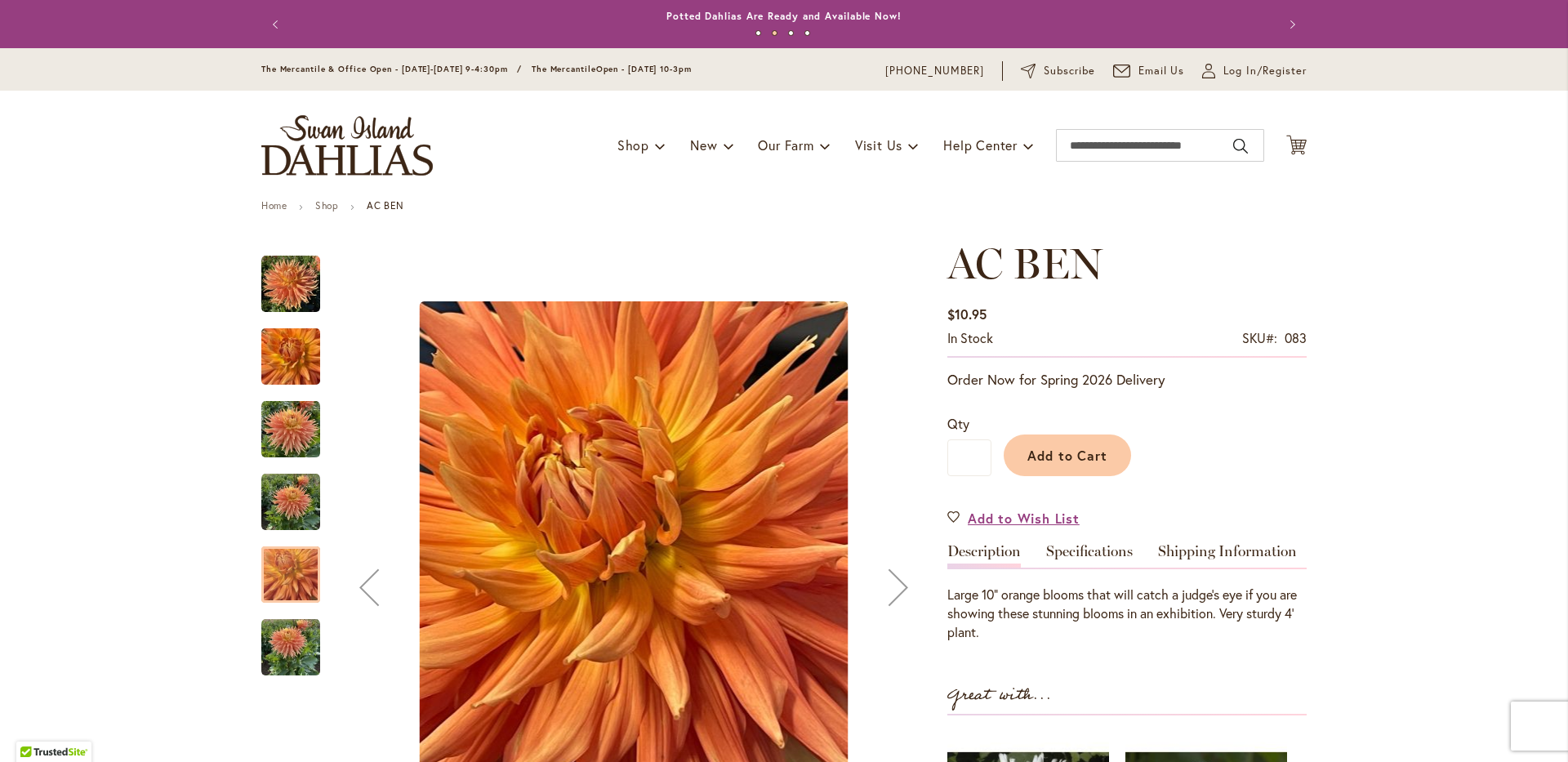
click at [290, 654] on img "AC BEN" at bounding box center [291, 648] width 59 height 59
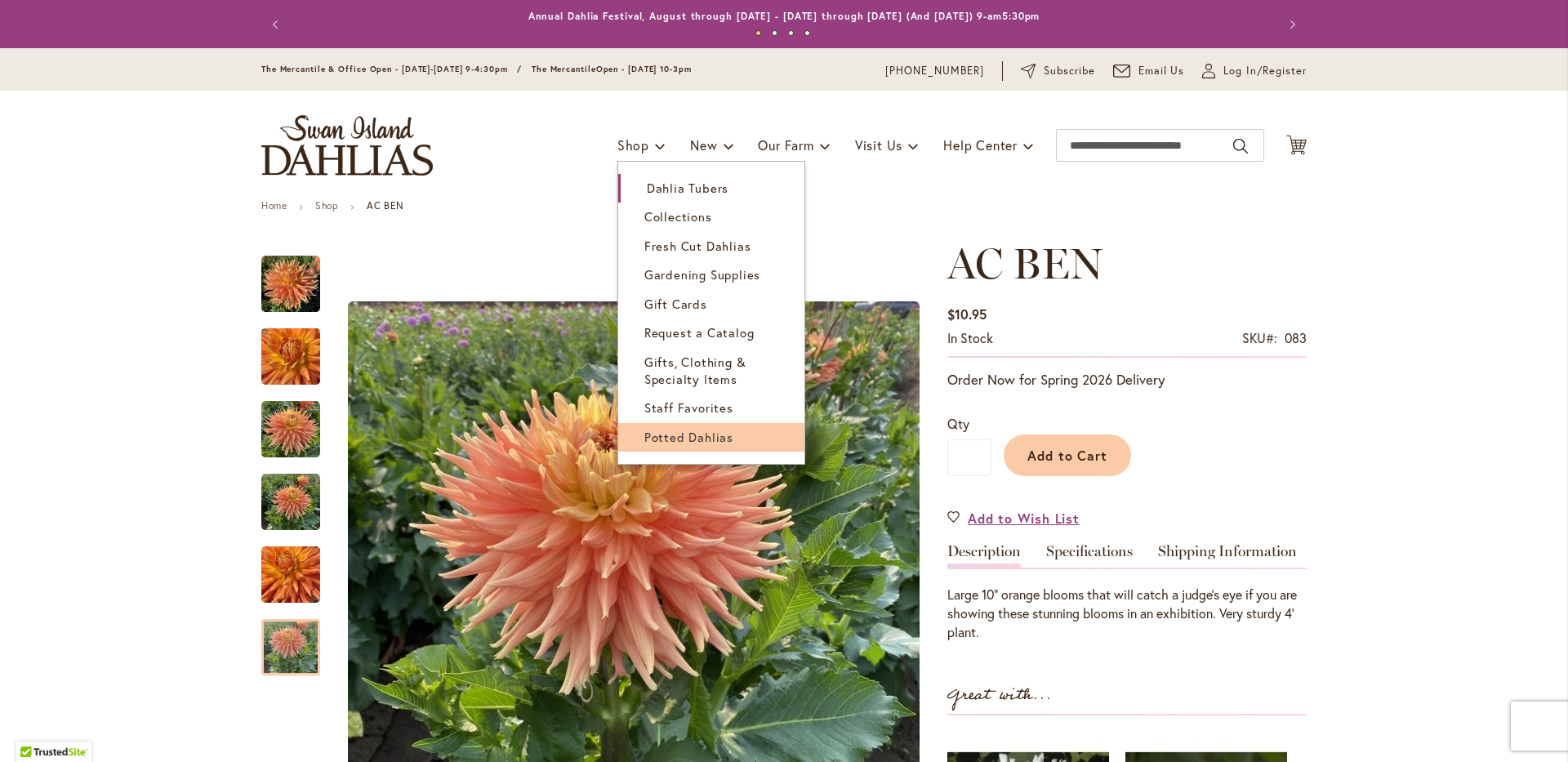
click at [645, 438] on span "Potted Dahlias" at bounding box center [689, 437] width 89 height 16
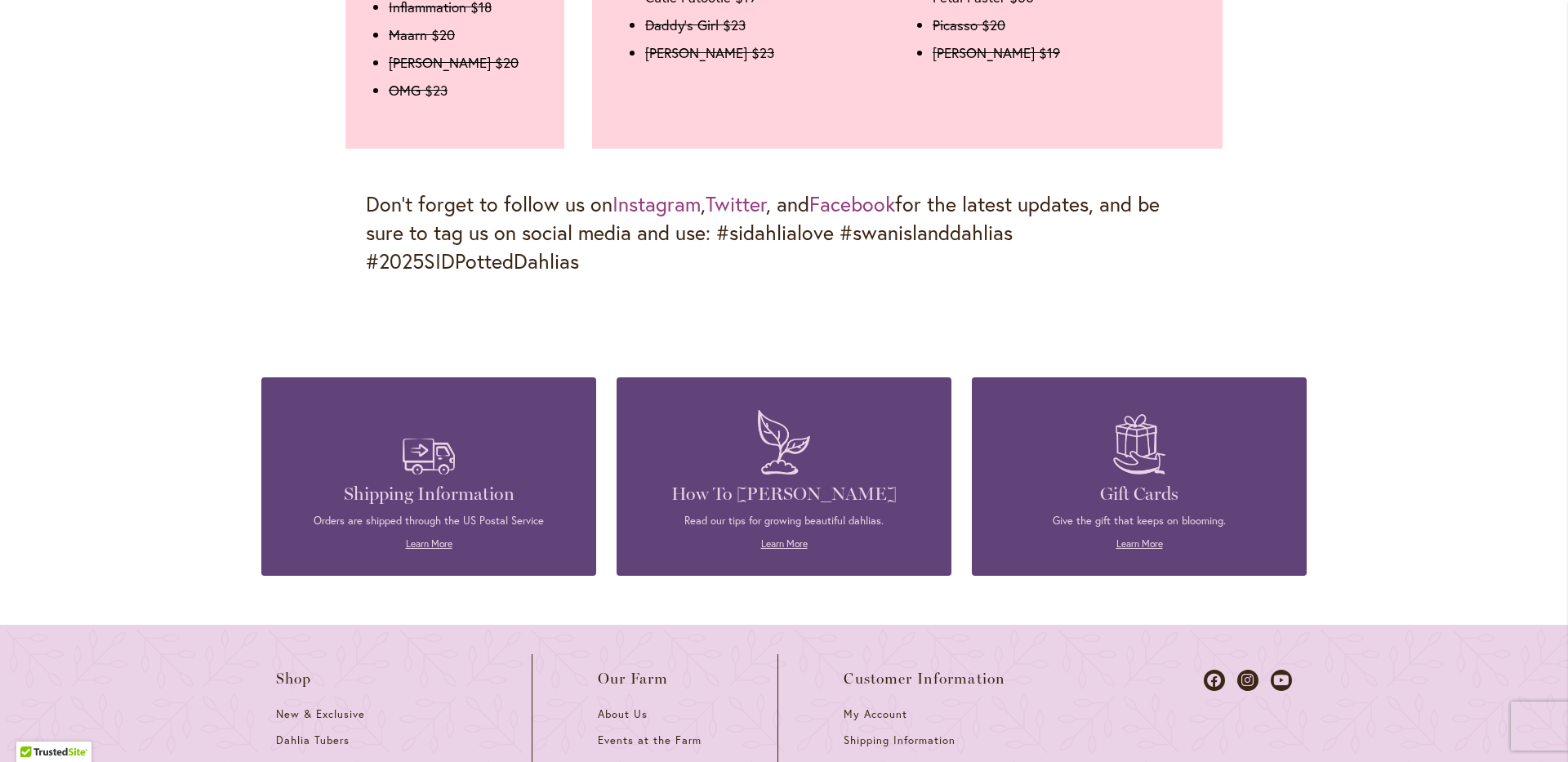
scroll to position [2205, 0]
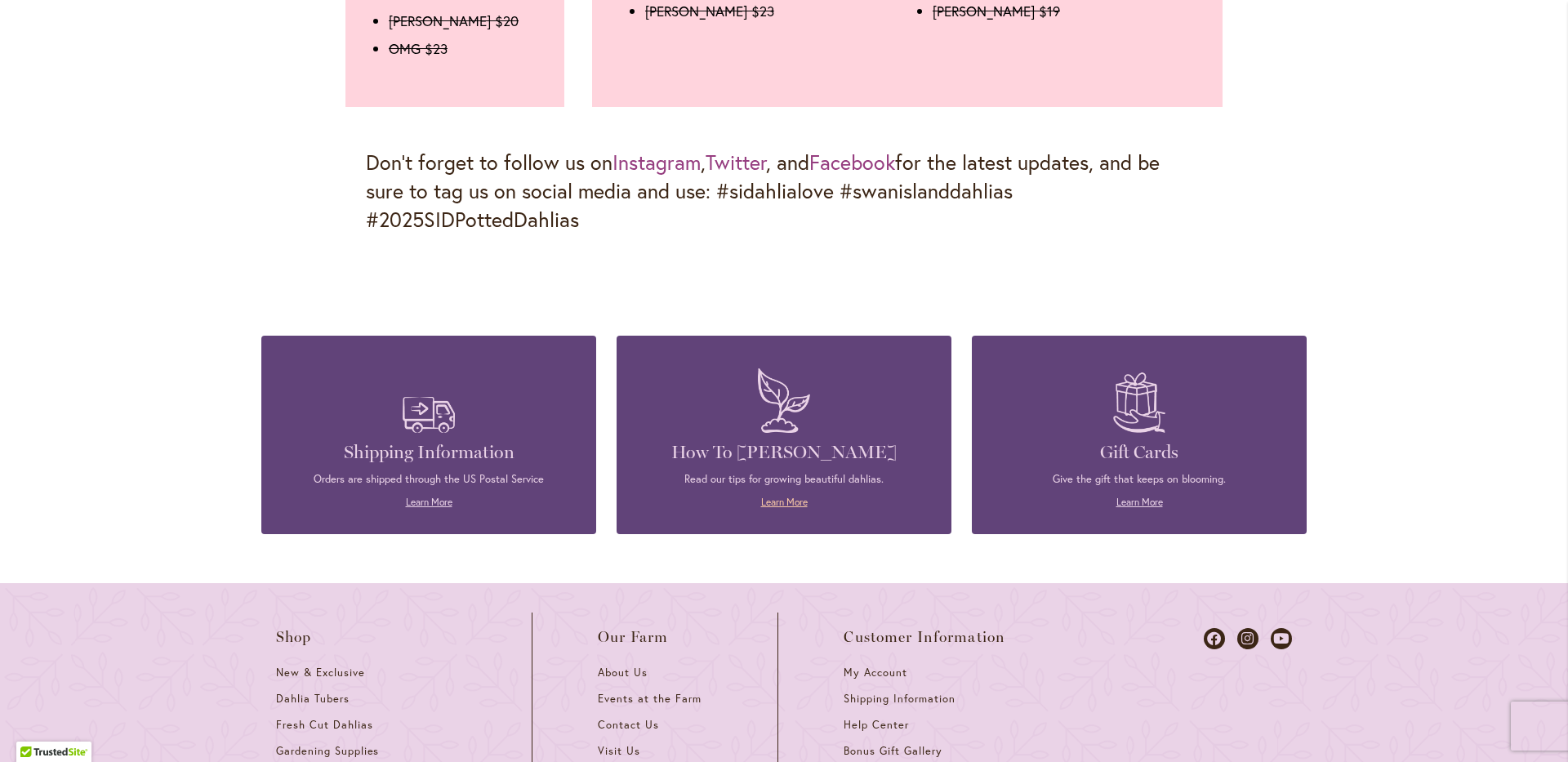
click at [791, 495] on link "Learn More" at bounding box center [784, 501] width 46 height 13
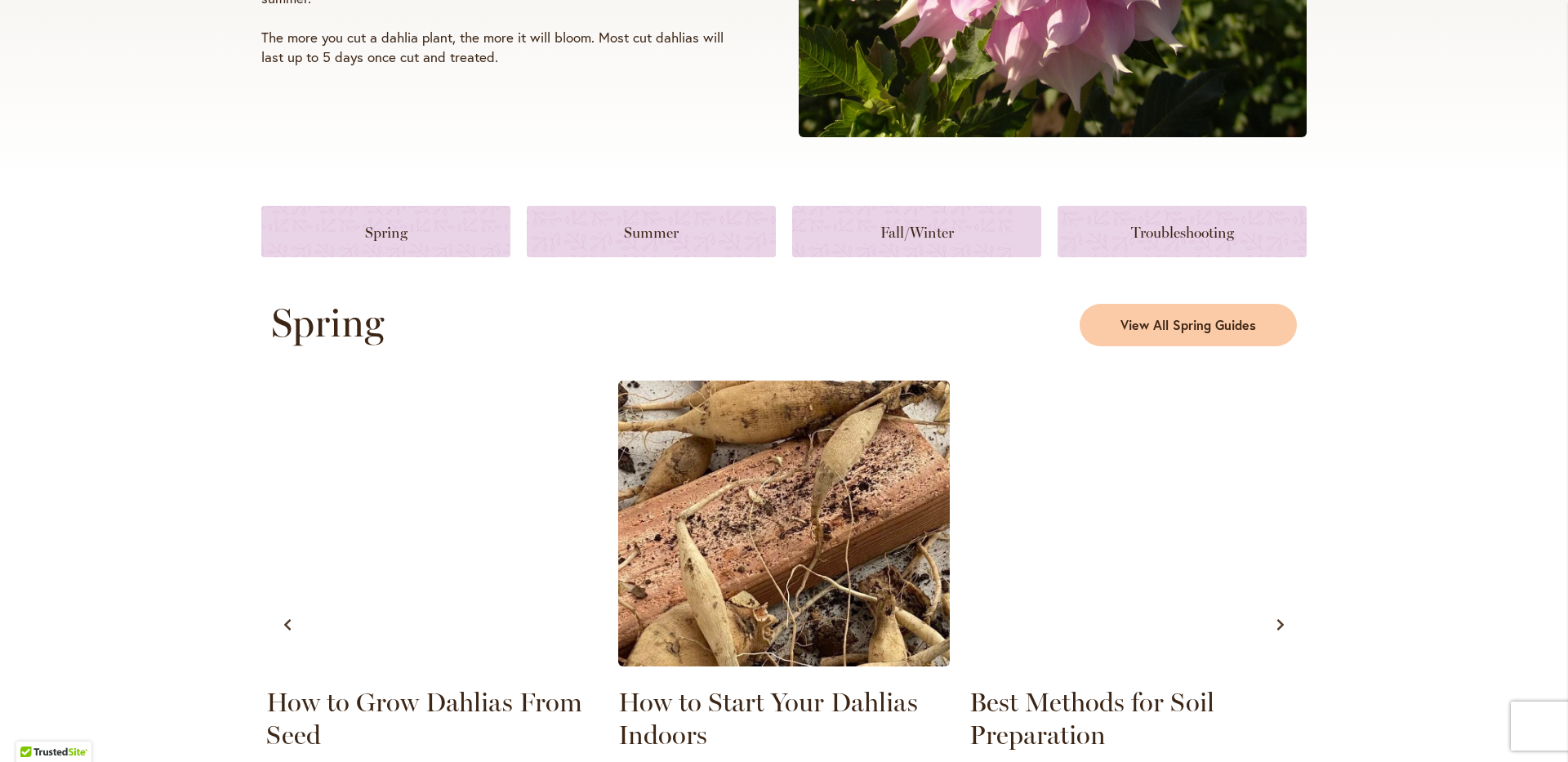
scroll to position [572, 0]
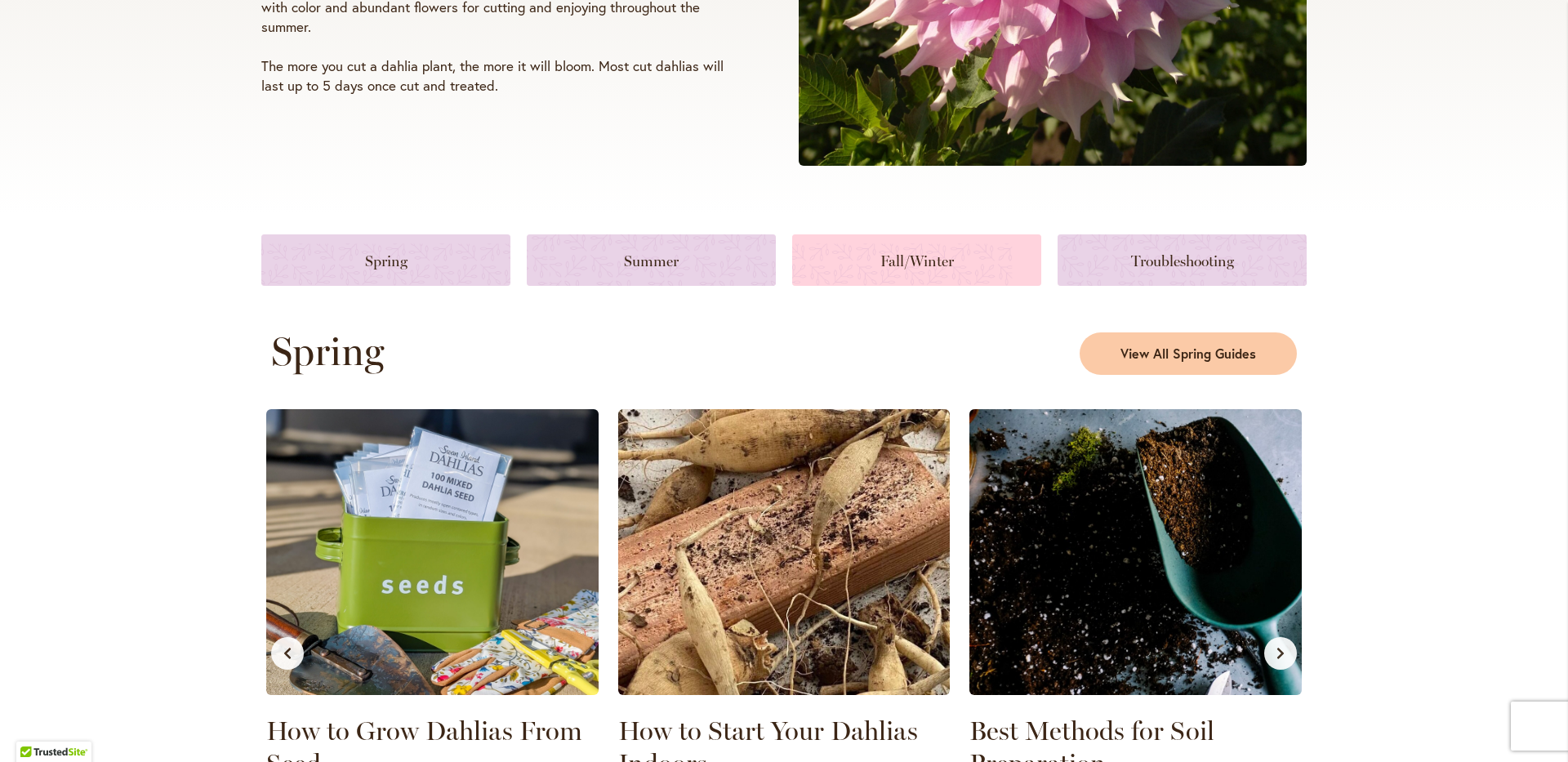
click at [916, 259] on link at bounding box center [916, 260] width 249 height 51
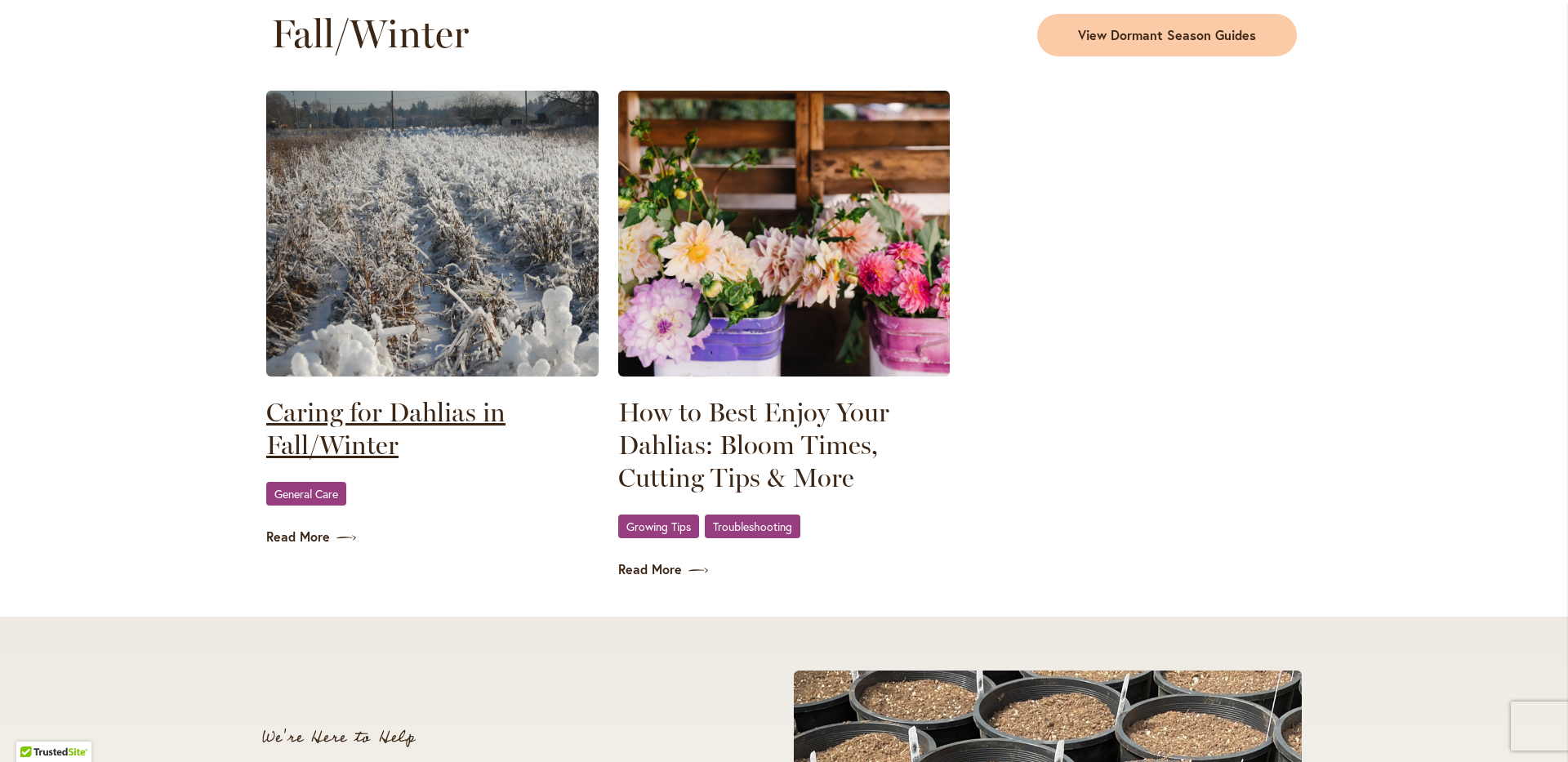
click at [327, 426] on link "Caring for Dahlias in Fall/Winter" at bounding box center [433, 429] width 333 height 65
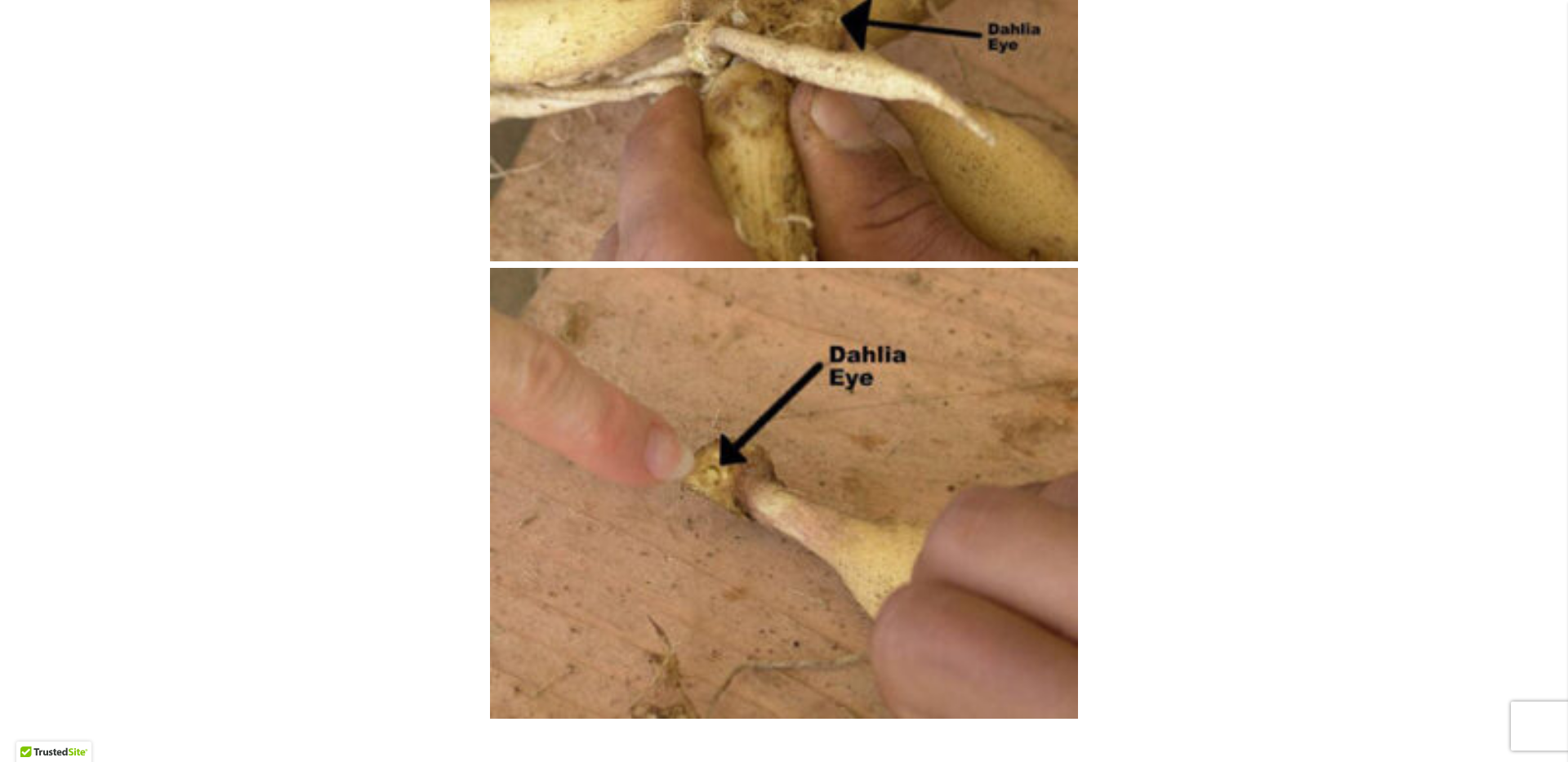
scroll to position [3594, 0]
